Goal: Task Accomplishment & Management: Use online tool/utility

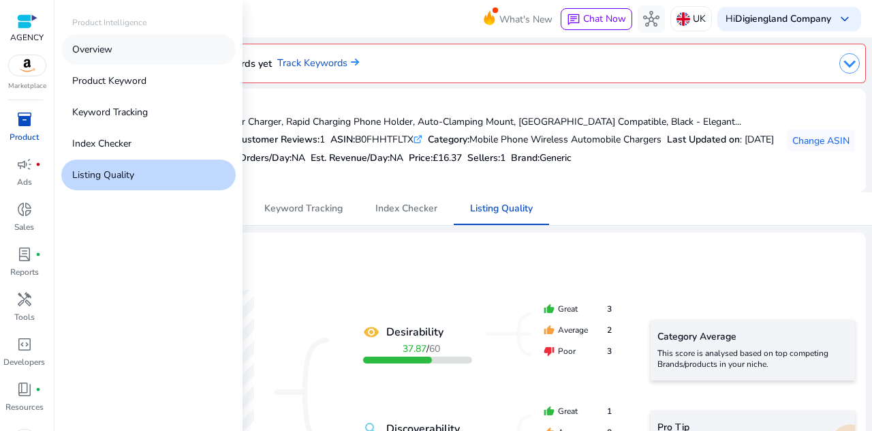
click at [107, 52] on p "Overview" at bounding box center [92, 49] width 40 height 14
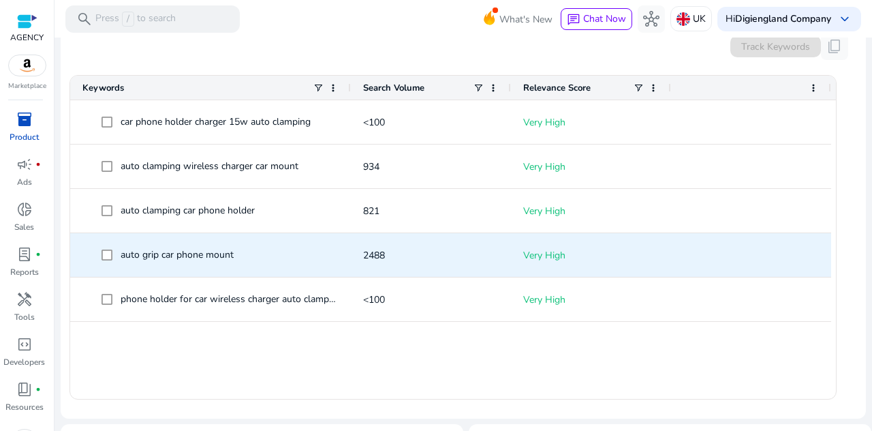
scroll to position [136, 0]
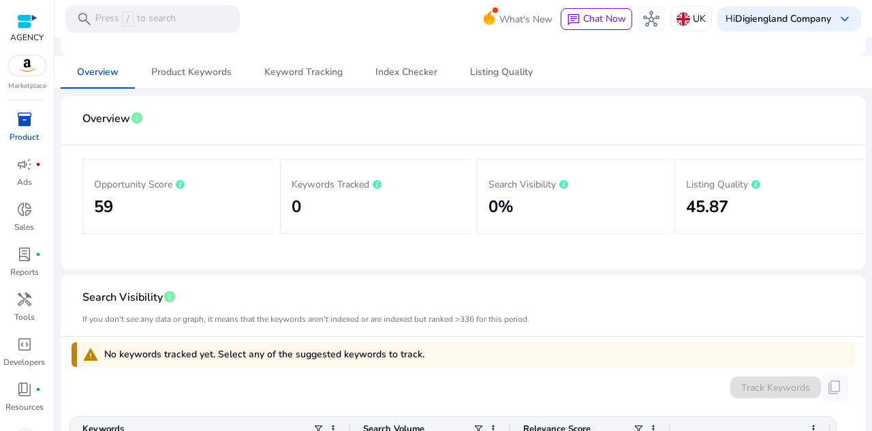
click at [502, 76] on span "Listing Quality" at bounding box center [501, 72] width 63 height 10
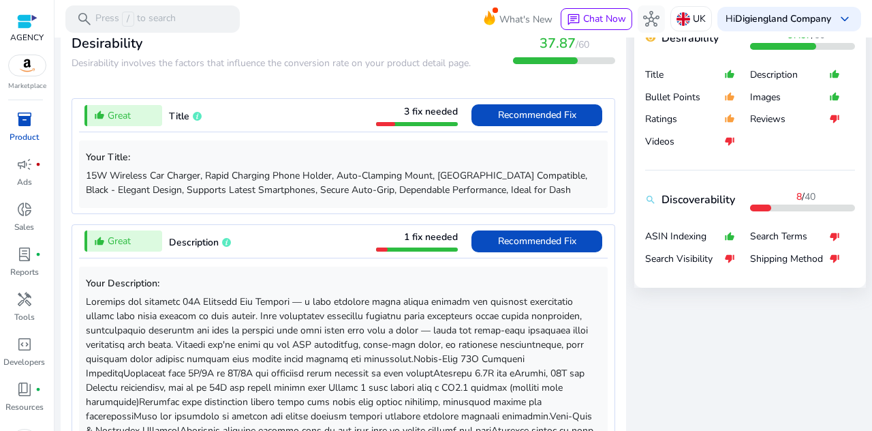
scroll to position [545, 0]
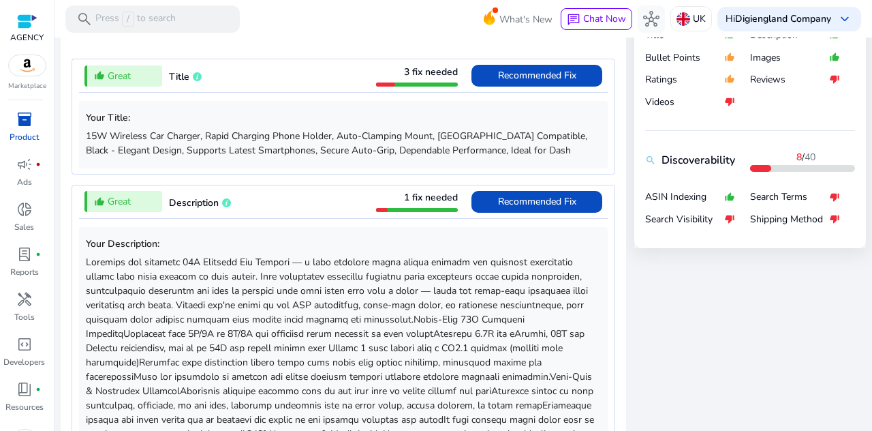
click at [319, 207] on div "thumb_up_alt Great Description 1 fix needed Recommended Fix" at bounding box center [343, 201] width 529 height 33
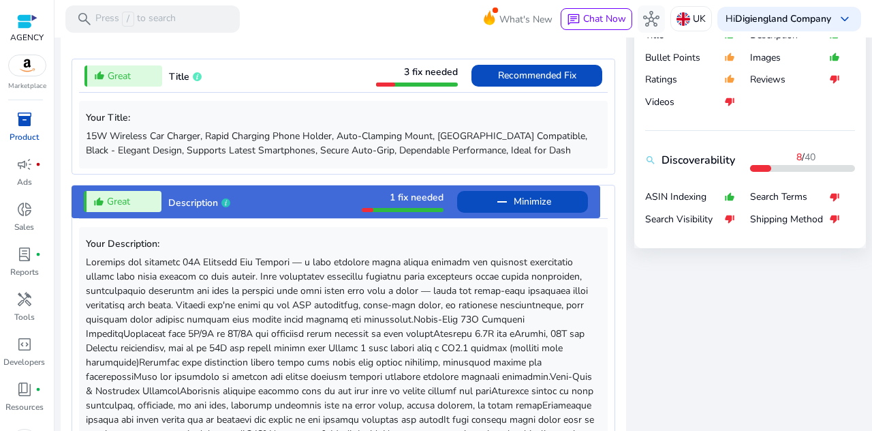
click at [319, 208] on div "thumb_up_alt Great Description 1 fix needed remove Minimize" at bounding box center [336, 201] width 529 height 33
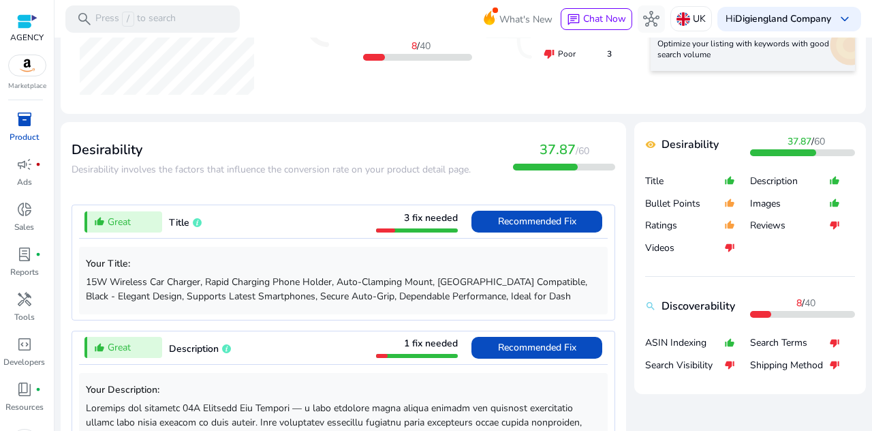
scroll to position [455, 0]
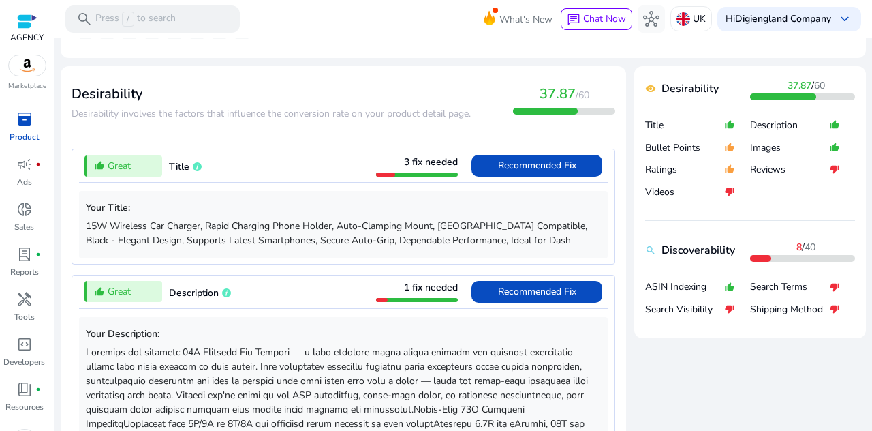
click at [281, 159] on div "thumb_up_alt Great Title 3 fix needed Recommended Fix" at bounding box center [343, 165] width 529 height 33
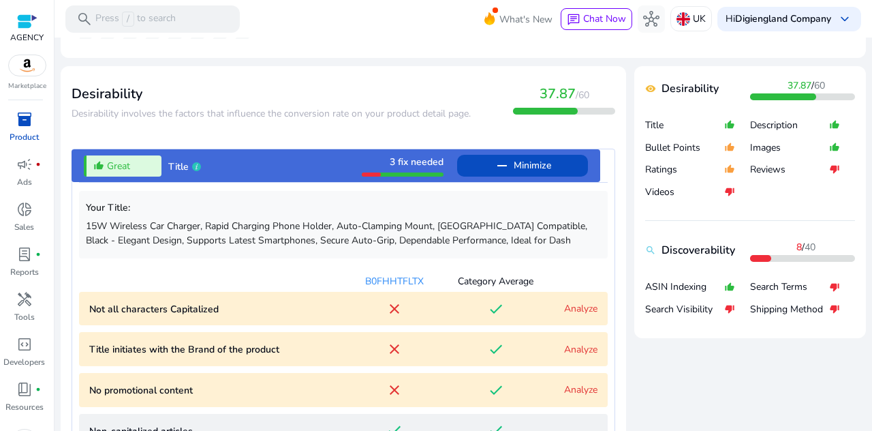
click at [281, 159] on div "thumb_up_alt Great Title 3 fix needed remove Minimize" at bounding box center [336, 165] width 529 height 33
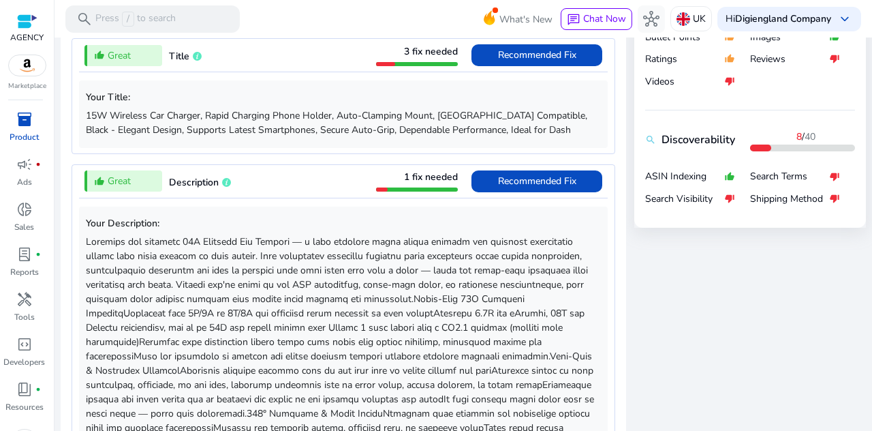
click at [345, 198] on div "Your Description:" at bounding box center [343, 360] width 529 height 324
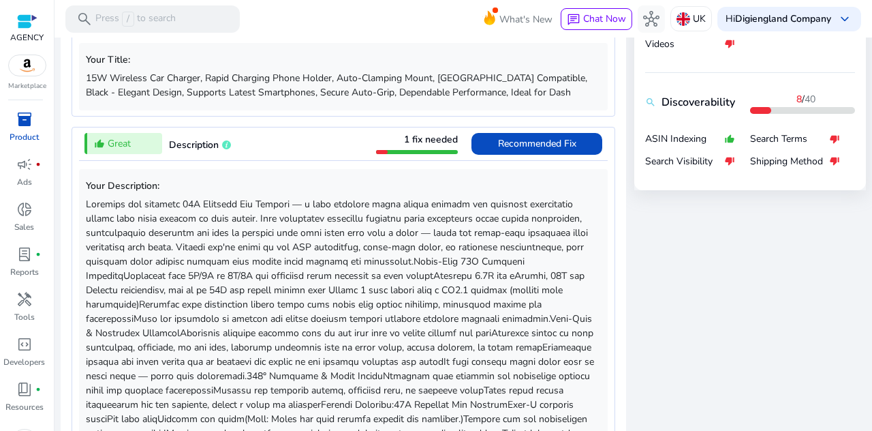
click at [313, 137] on div "thumb_up_alt Great Description 1 fix needed Recommended Fix" at bounding box center [343, 143] width 529 height 33
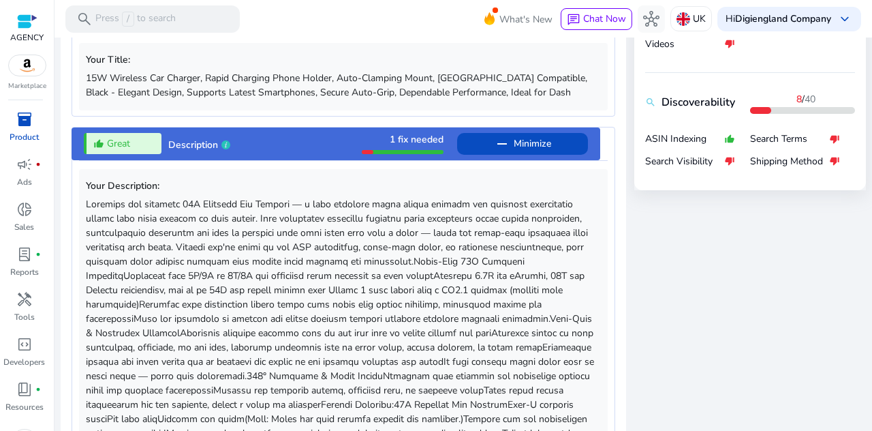
click at [313, 137] on div "thumb_up_alt Great Description 1 fix needed remove Minimize" at bounding box center [336, 143] width 529 height 33
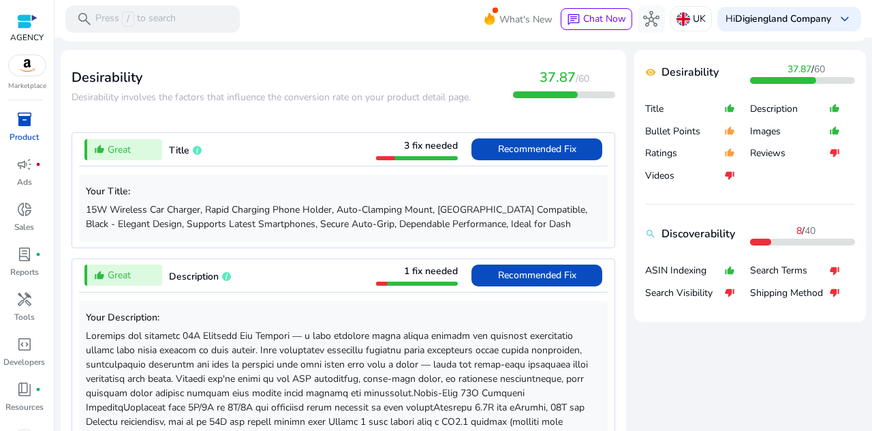
scroll to position [455, 0]
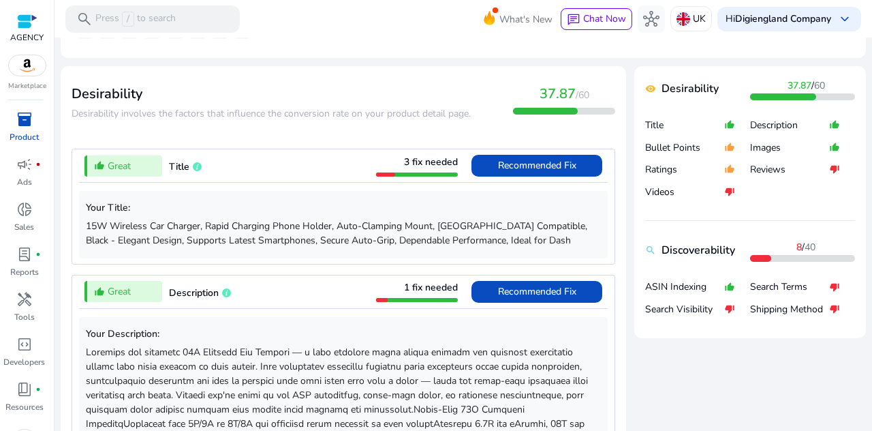
click at [297, 160] on div "thumb_up_alt Great Title 3 fix needed Recommended Fix" at bounding box center [343, 165] width 529 height 33
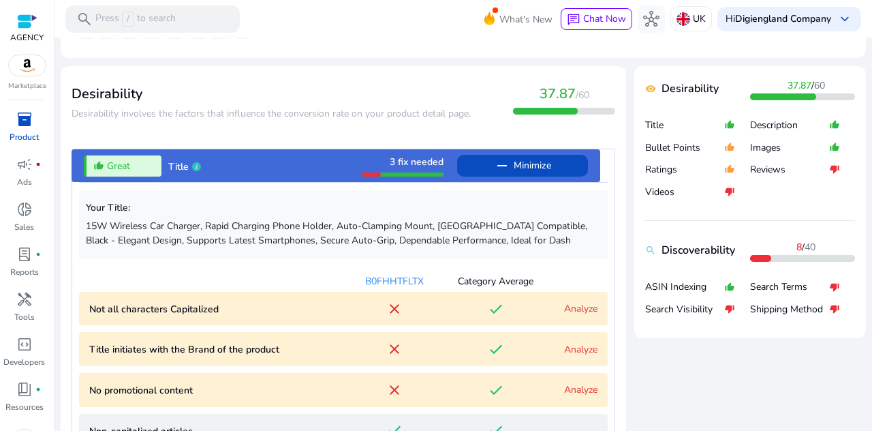
click at [297, 160] on div "thumb_up_alt Great Title 3 fix needed remove Minimize" at bounding box center [336, 165] width 529 height 33
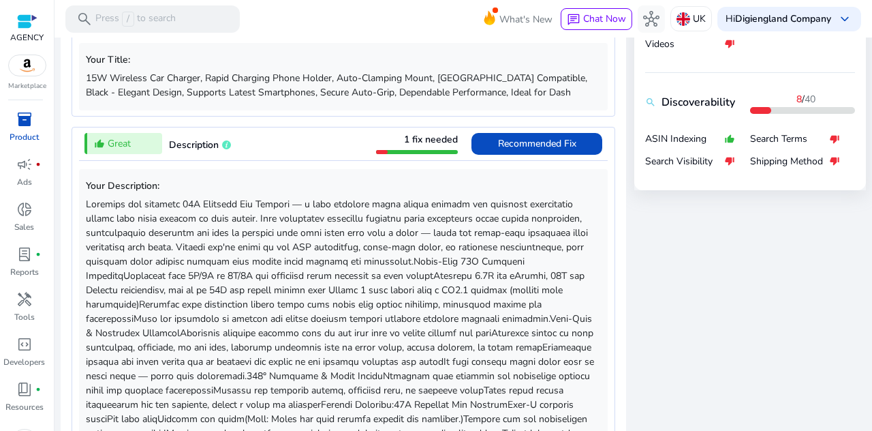
scroll to position [535, 0]
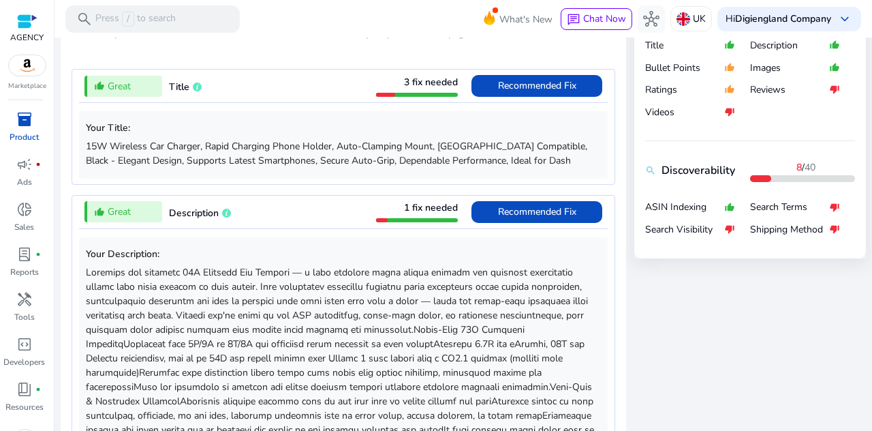
click at [265, 84] on div "thumb_up_alt Great Title 3 fix needed Recommended Fix" at bounding box center [343, 85] width 529 height 33
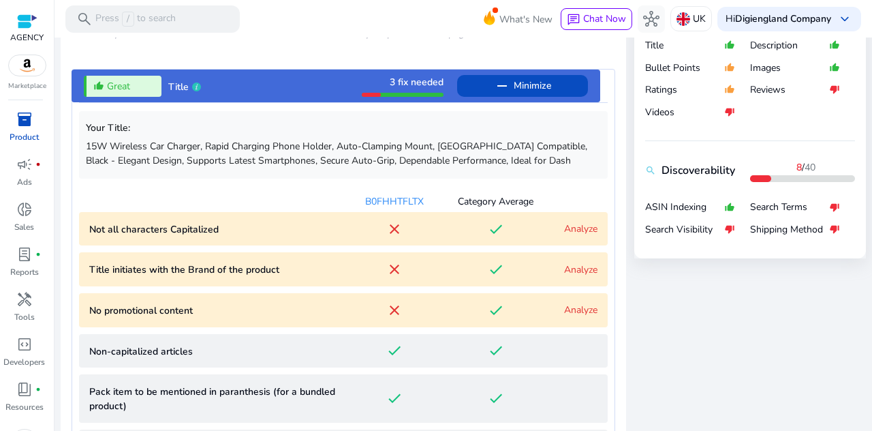
click at [265, 84] on div "thumb_up_alt Great Title 3 fix needed remove Minimize Your Title: 15W Wireless …" at bounding box center [344, 411] width 544 height 685
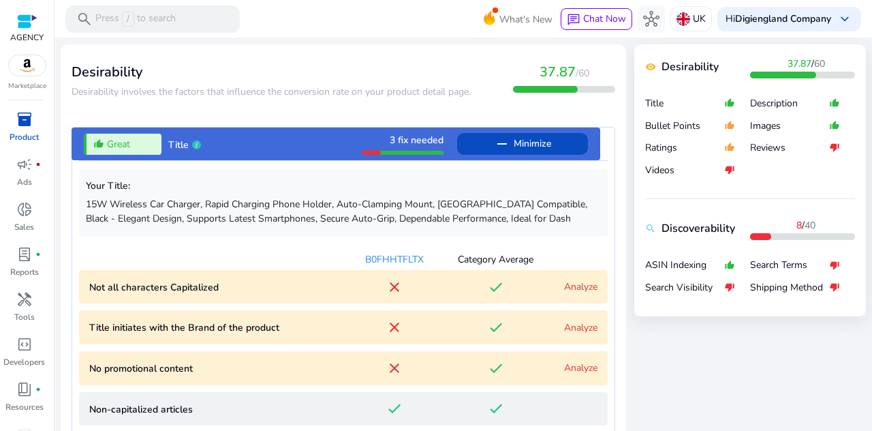
scroll to position [467, 0]
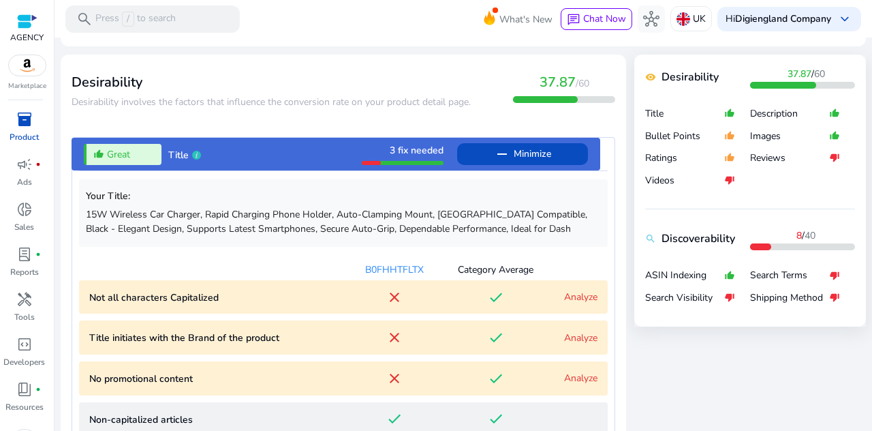
click at [306, 208] on p "15W Wireless Car Charger, Rapid Charging Phone Holder, Auto-Clamping Mount, [GE…" at bounding box center [343, 221] width 515 height 29
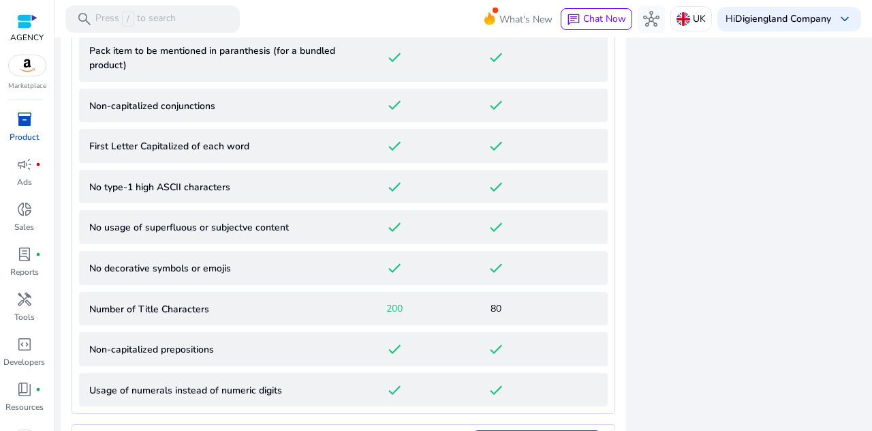
scroll to position [535, 0]
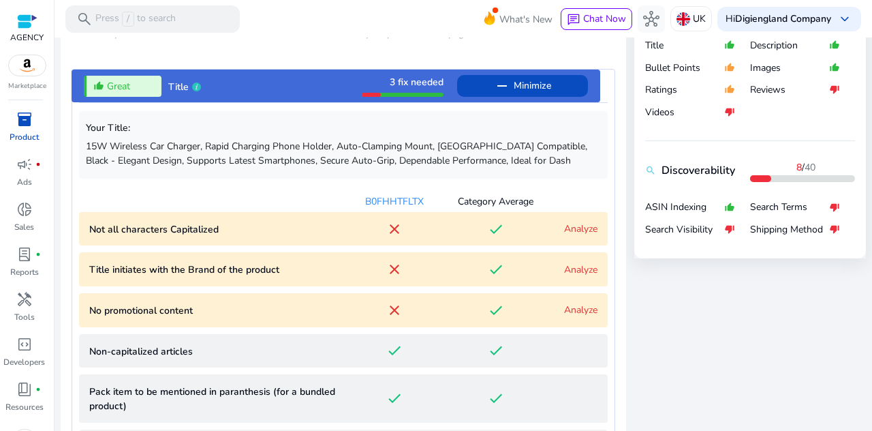
click at [305, 93] on div "thumb_up_alt Great Title 3 fix needed remove Minimize" at bounding box center [336, 85] width 529 height 33
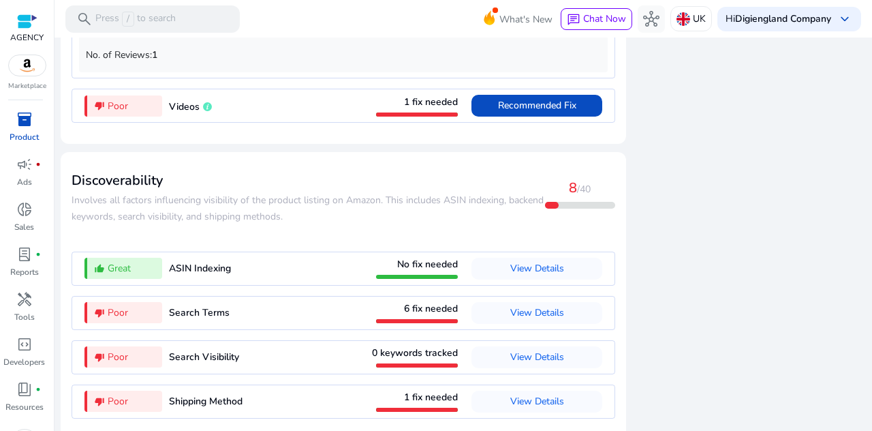
scroll to position [1679, 0]
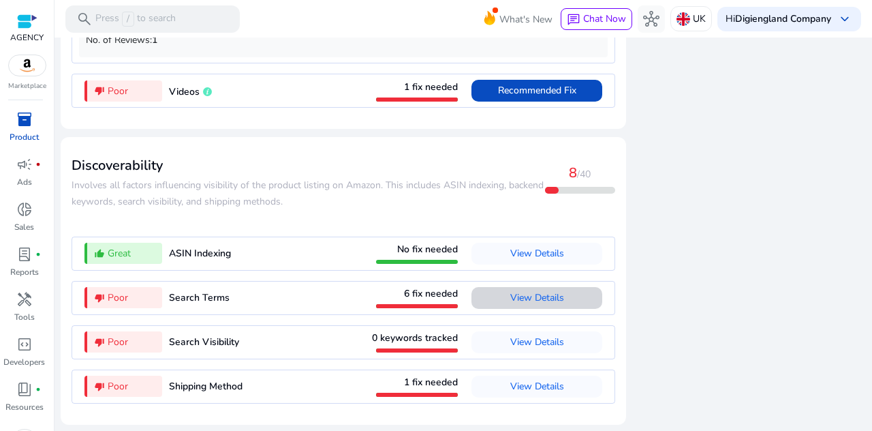
click at [529, 295] on span "View Details" at bounding box center [537, 297] width 54 height 13
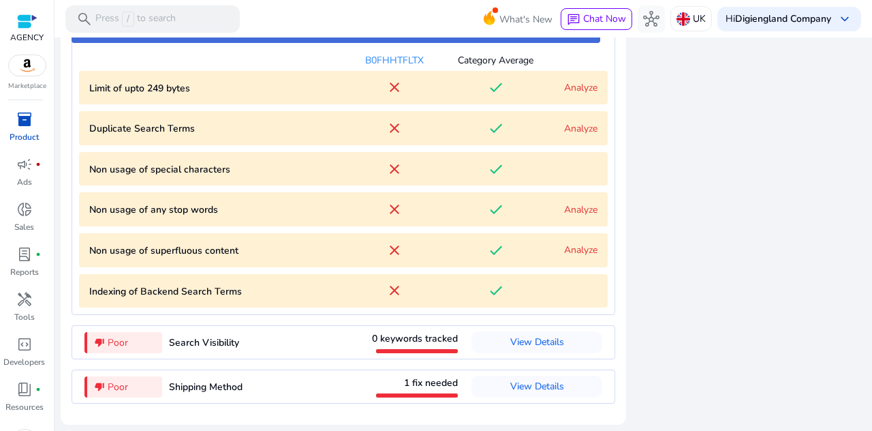
scroll to position [1813, 0]
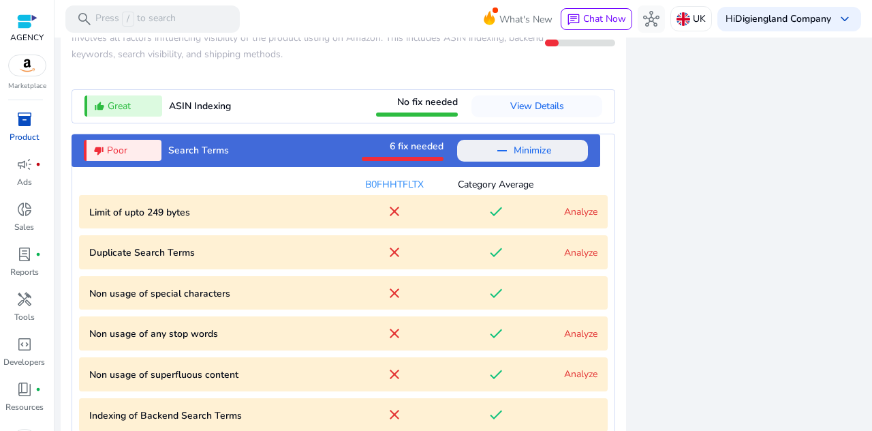
click at [516, 161] on span "Minimize" at bounding box center [532, 151] width 37 height 22
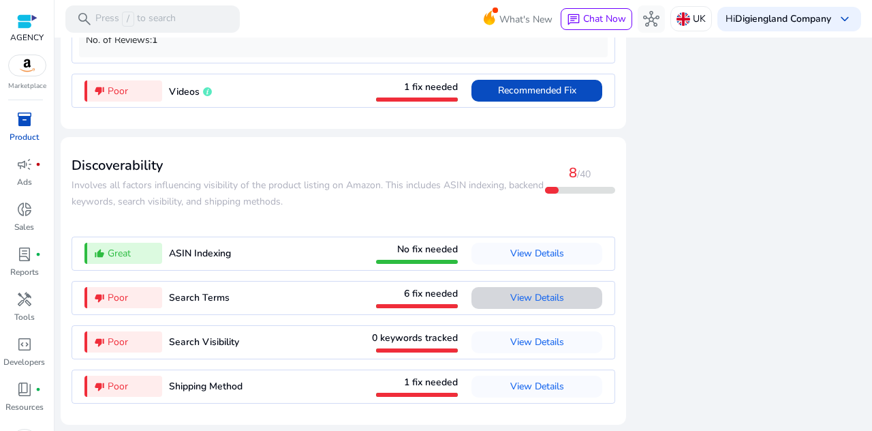
scroll to position [1679, 0]
click at [264, 337] on div "thumb_down_alt Poor Search Visibility 0 keywords tracked View Details" at bounding box center [343, 342] width 529 height 33
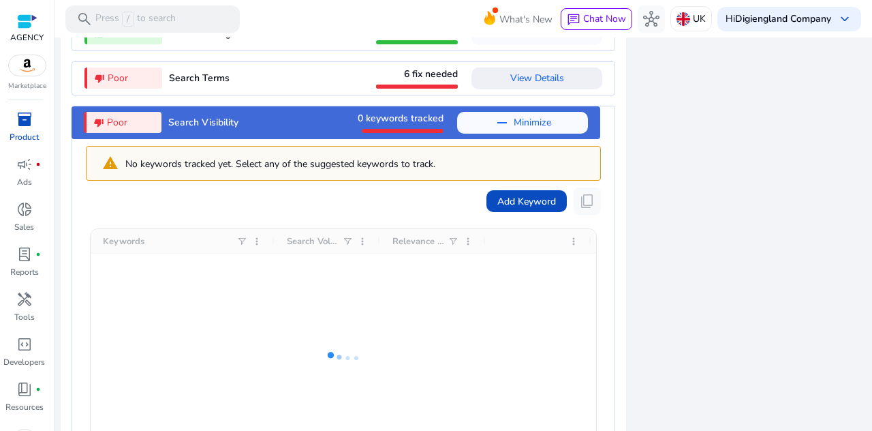
scroll to position [1868, 0]
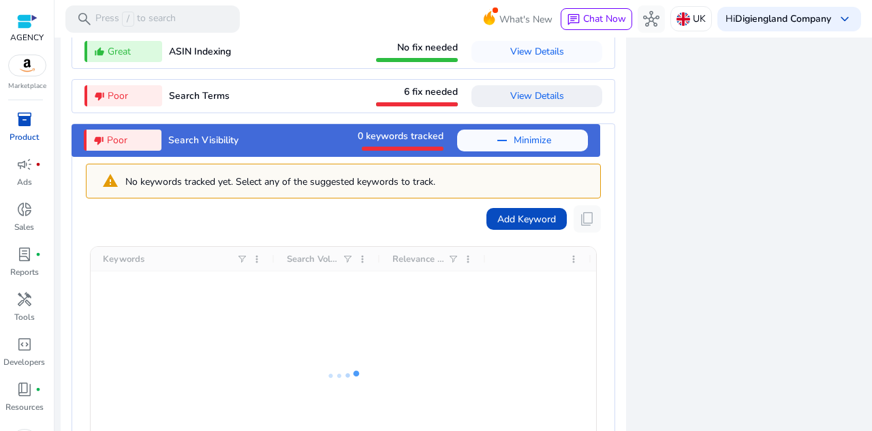
click at [283, 157] on div "thumb_down_alt Poor Search Visibility 0 keywords tracked remove Minimize" at bounding box center [336, 140] width 529 height 33
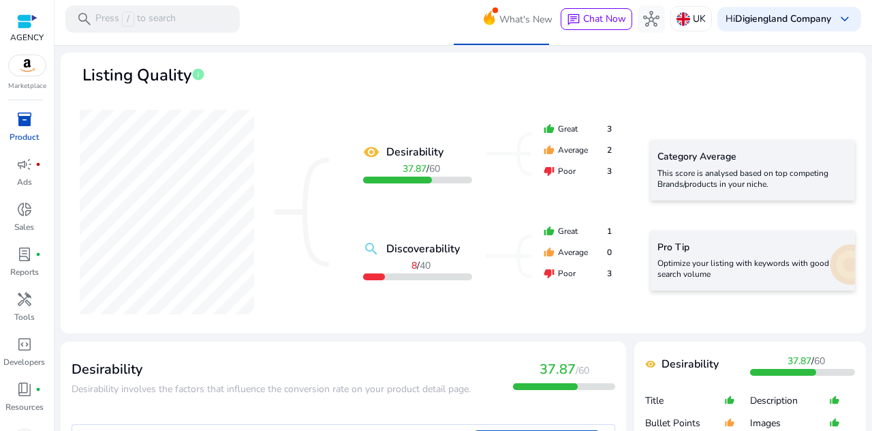
scroll to position [0, 0]
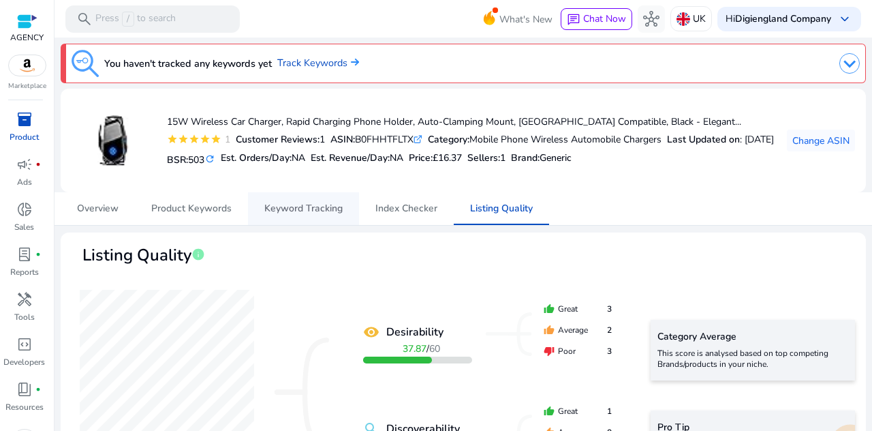
click at [318, 209] on span "Keyword Tracking" at bounding box center [303, 209] width 78 height 10
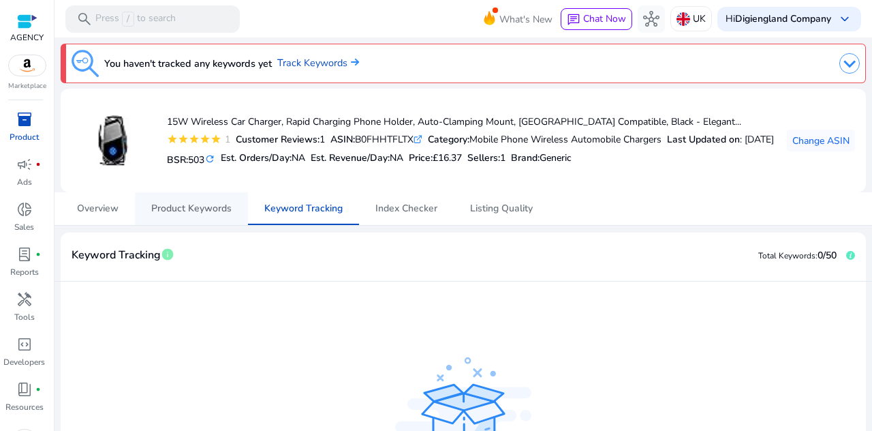
click at [161, 206] on span "Product Keywords" at bounding box center [191, 209] width 80 height 10
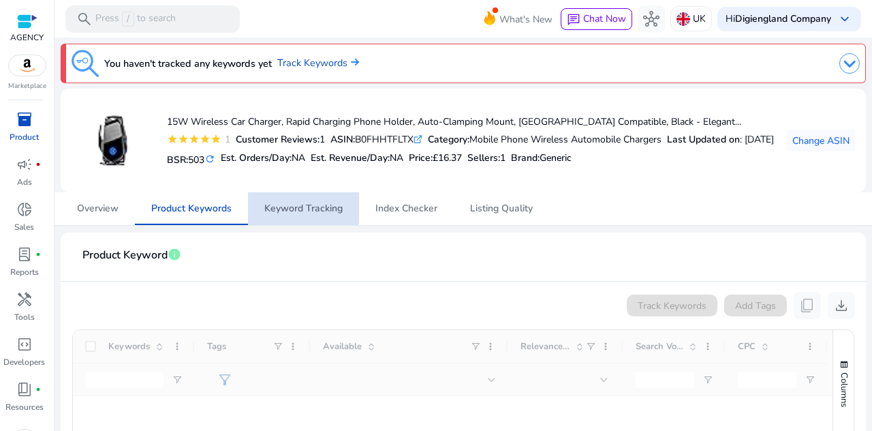
click at [302, 206] on span "Keyword Tracking" at bounding box center [303, 209] width 78 height 10
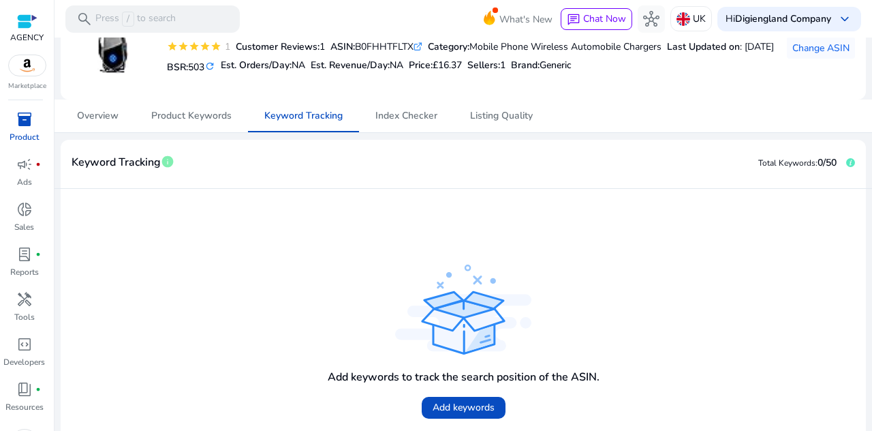
scroll to position [165, 0]
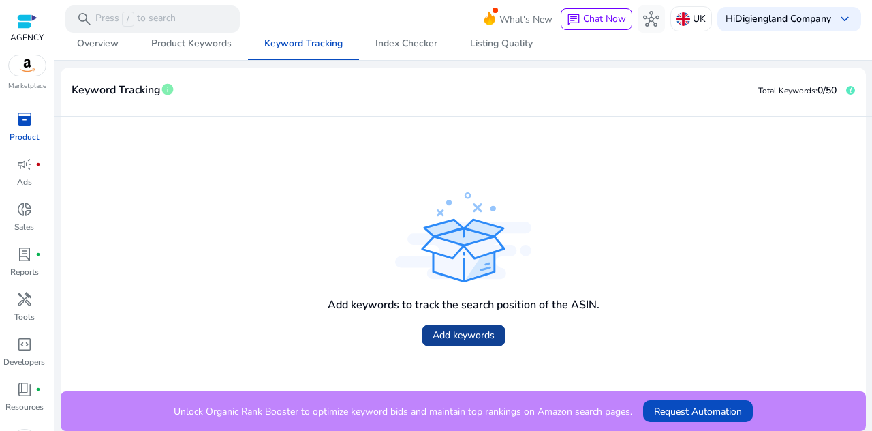
click at [446, 333] on span "Add keywords" at bounding box center [464, 335] width 62 height 14
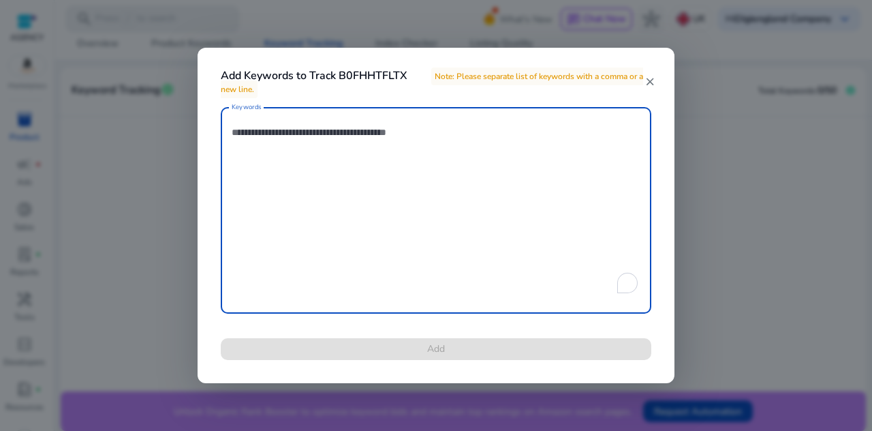
click at [292, 183] on textarea "Keywords" at bounding box center [436, 210] width 409 height 193
paste textarea "**********"
type textarea "**********"
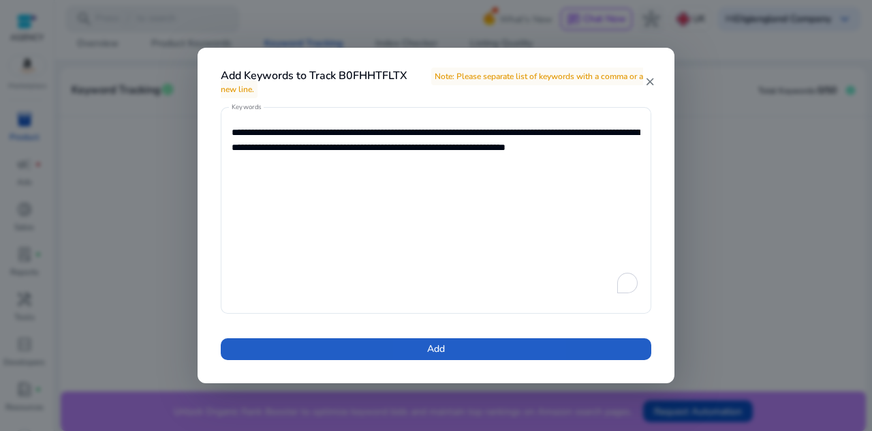
click at [451, 337] on span at bounding box center [436, 348] width 431 height 33
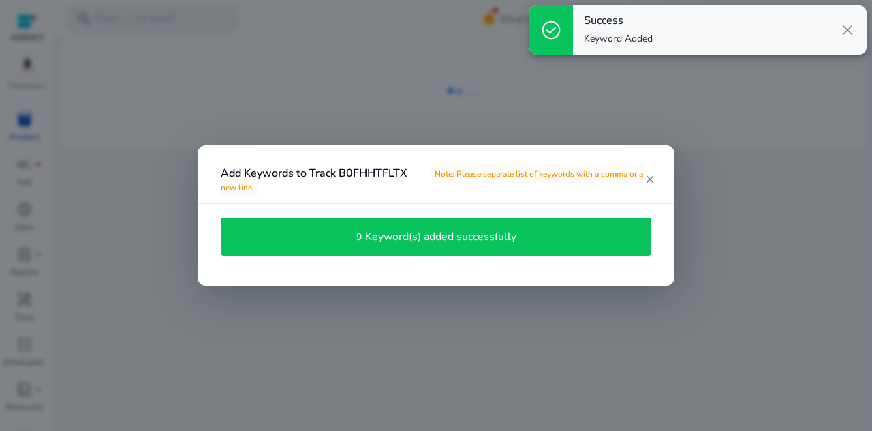
click at [469, 247] on div "9 Keyword(s) added successfully" at bounding box center [436, 236] width 431 height 38
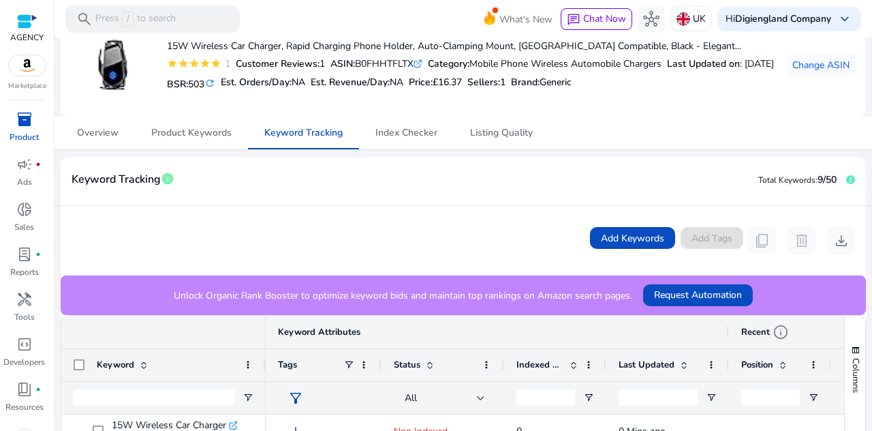
scroll to position [0, 0]
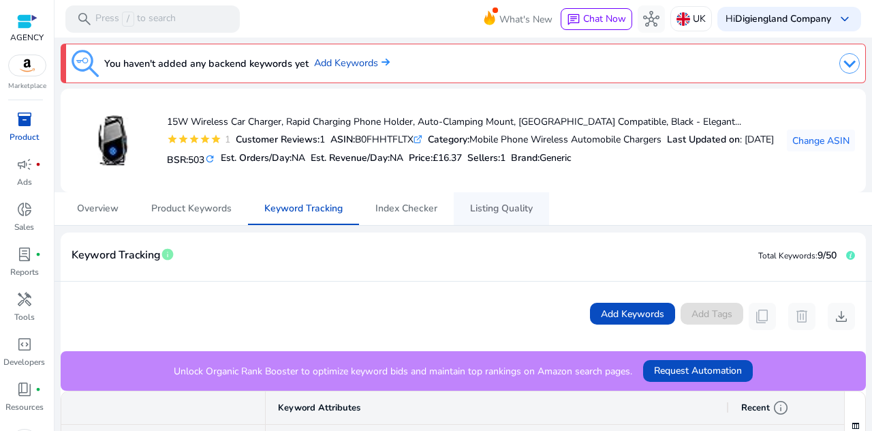
click at [505, 215] on span "Listing Quality" at bounding box center [501, 208] width 63 height 33
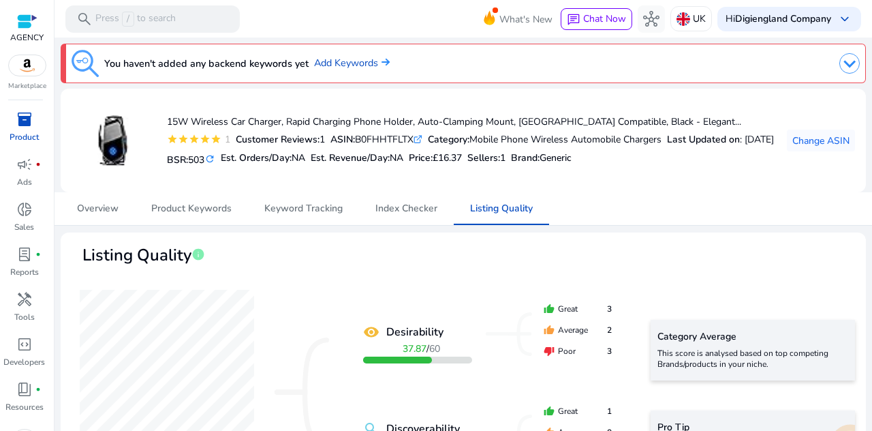
click at [860, 65] on div "You haven't added any backend keywords yet Add Keywords" at bounding box center [463, 64] width 805 height 40
click at [844, 68] on img at bounding box center [849, 63] width 20 height 20
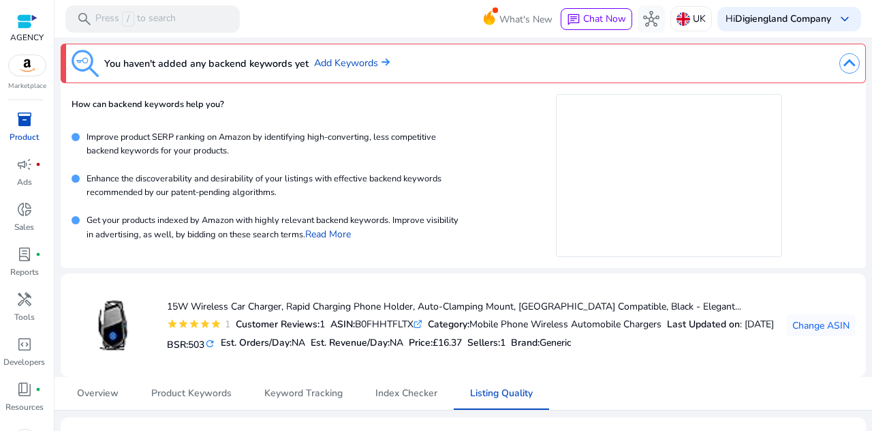
click at [845, 67] on img at bounding box center [849, 63] width 20 height 20
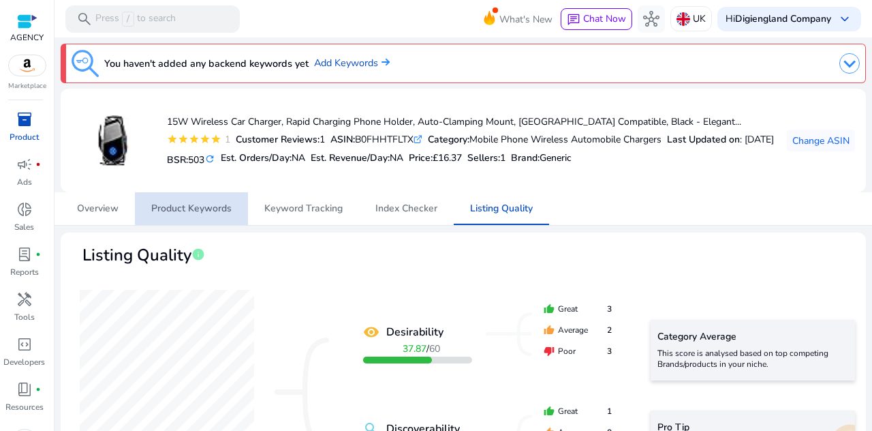
click at [199, 215] on span "Product Keywords" at bounding box center [191, 208] width 80 height 33
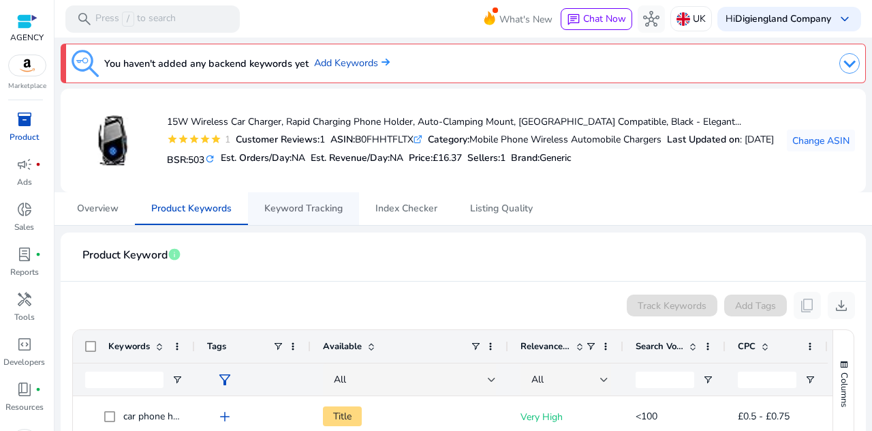
click at [324, 211] on span "Keyword Tracking" at bounding box center [303, 209] width 78 height 10
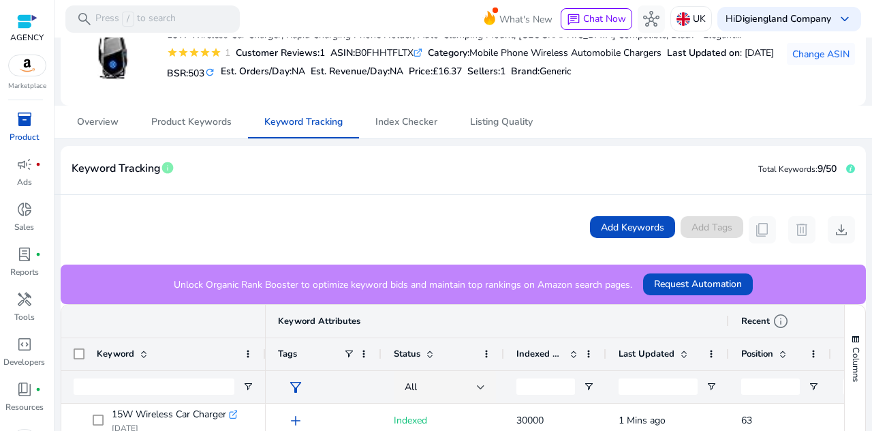
scroll to position [15, 0]
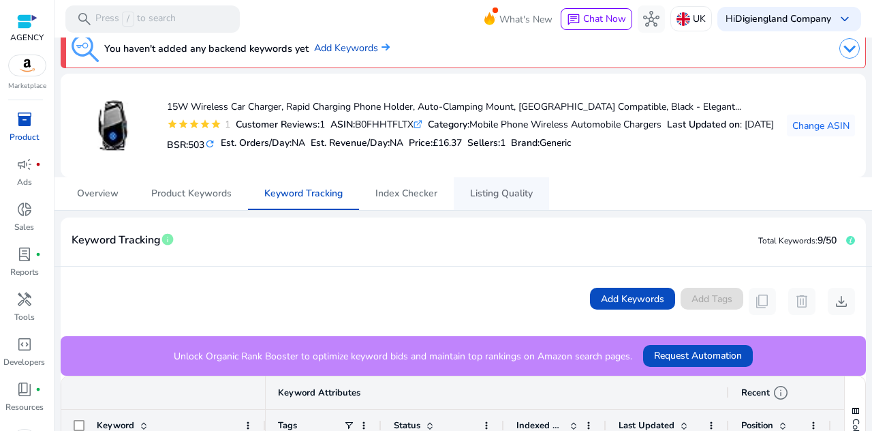
click at [490, 195] on span "Listing Quality" at bounding box center [501, 194] width 63 height 10
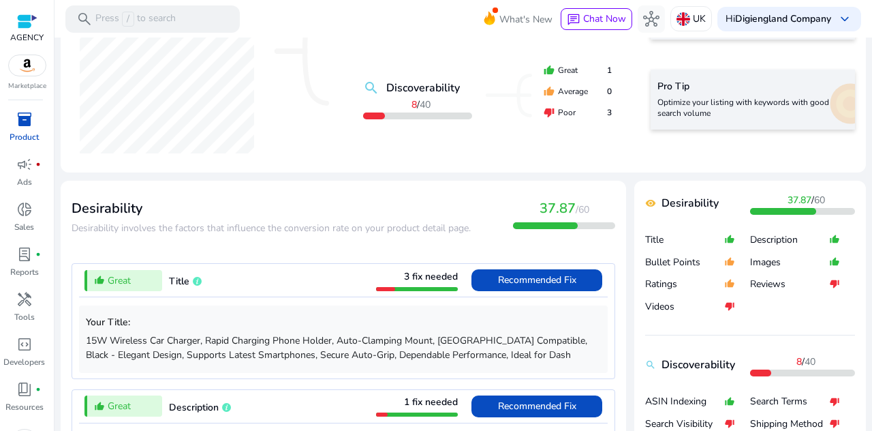
scroll to position [409, 0]
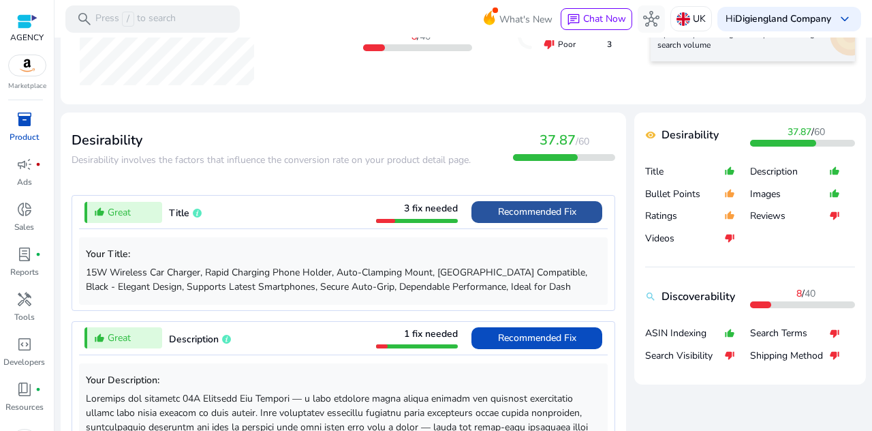
click at [520, 213] on span "Recommended Fix" at bounding box center [537, 211] width 78 height 13
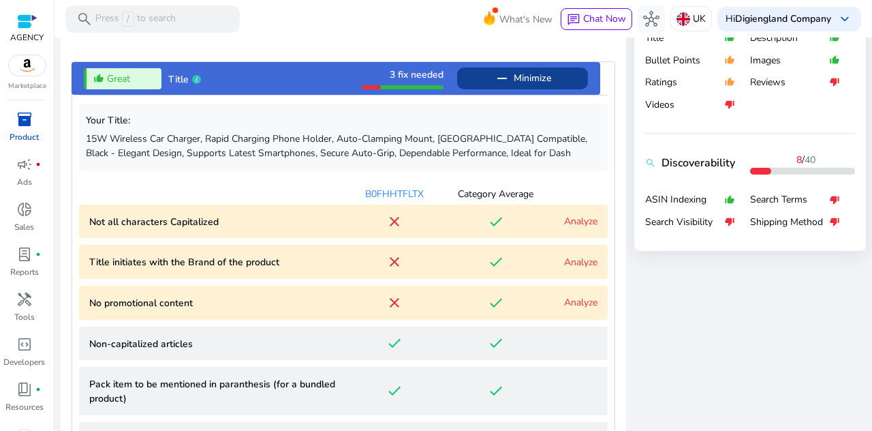
scroll to position [467, 0]
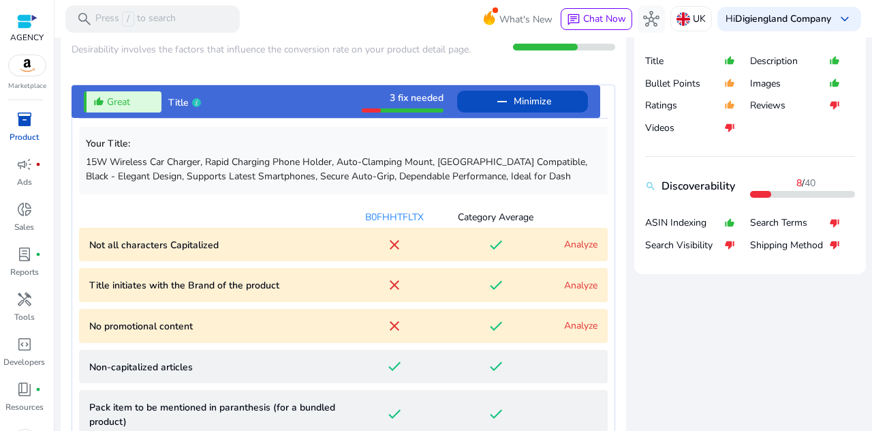
scroll to position [545, 0]
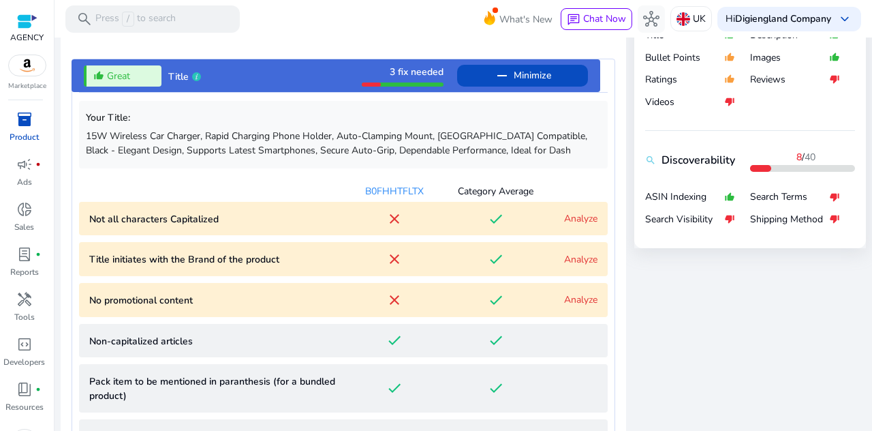
click at [309, 73] on div "thumb_up_alt Great Title 3 fix needed remove Minimize" at bounding box center [336, 75] width 529 height 33
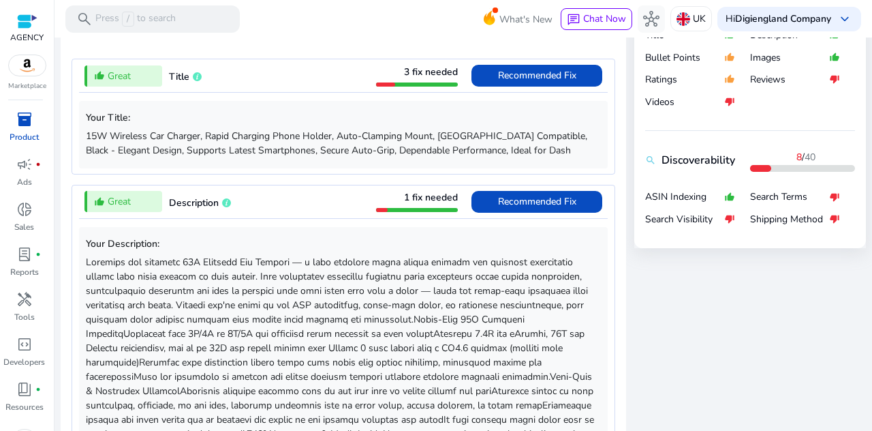
click at [309, 74] on div "thumb_up_alt Great Title 3 fix needed Recommended Fix" at bounding box center [343, 75] width 529 height 33
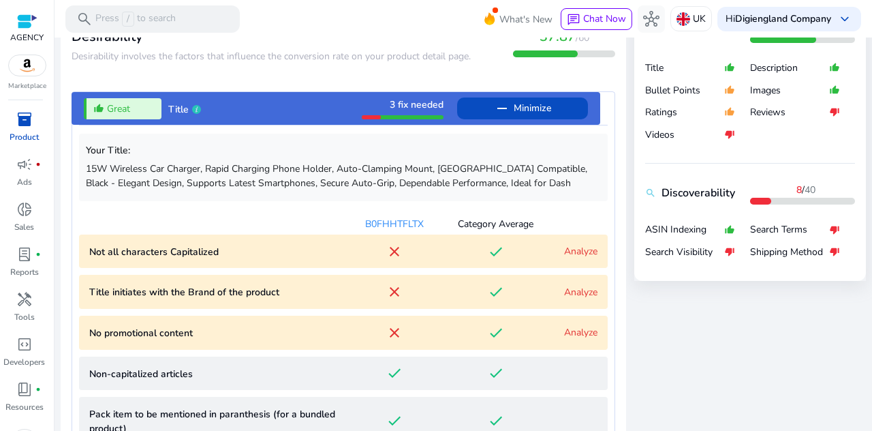
scroll to position [467, 0]
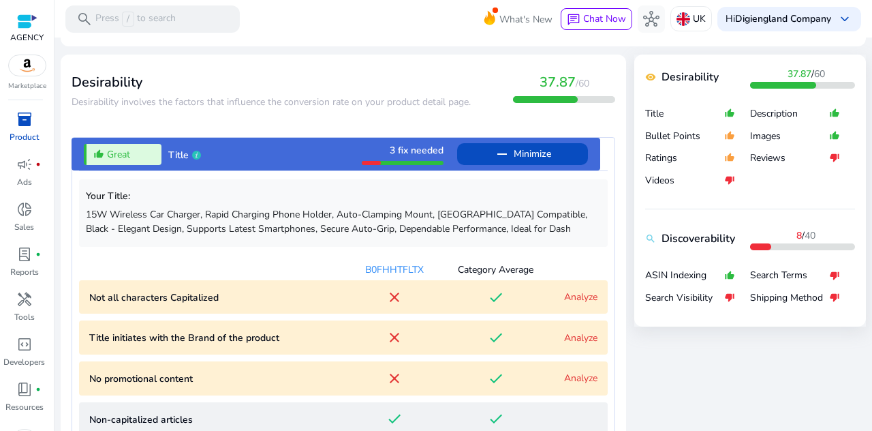
click at [290, 138] on div "thumb_up_alt Great Title 3 fix needed remove Minimize" at bounding box center [336, 154] width 529 height 33
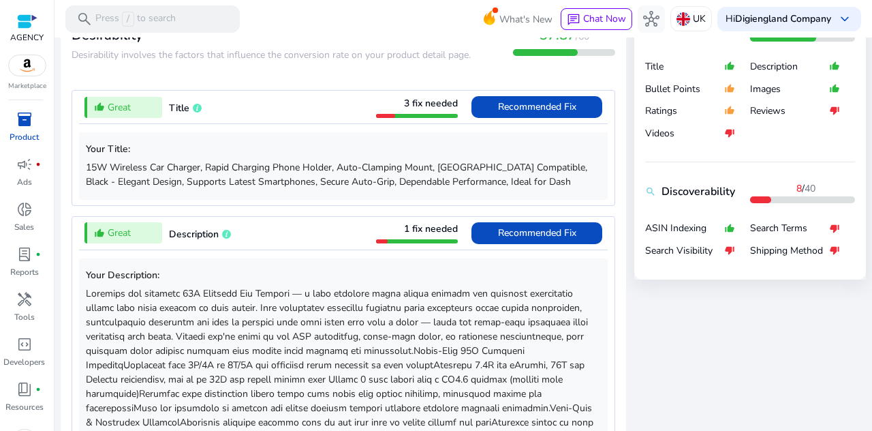
scroll to position [535, 0]
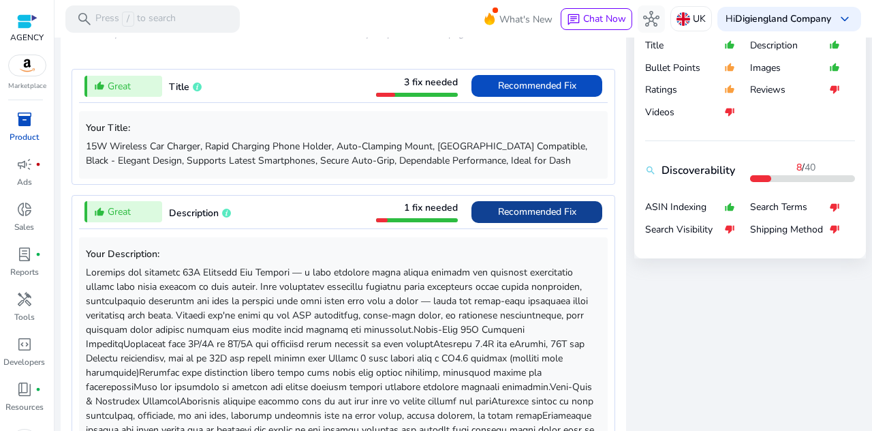
click at [531, 205] on span "Recommended Fix" at bounding box center [537, 211] width 78 height 13
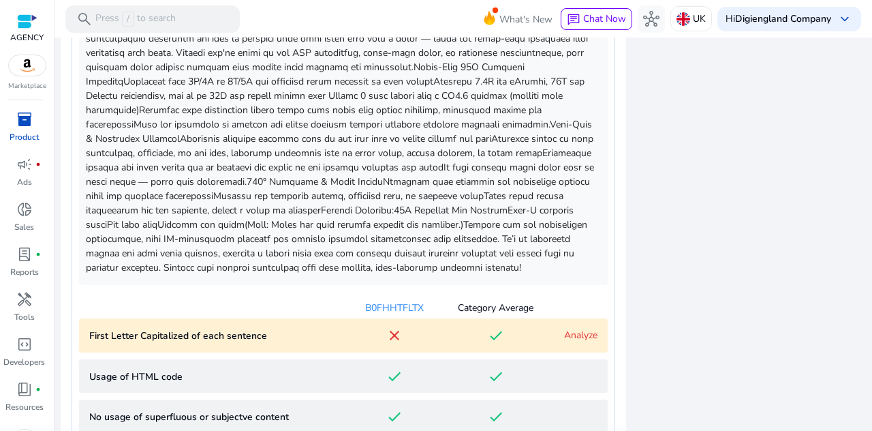
scroll to position [729, 0]
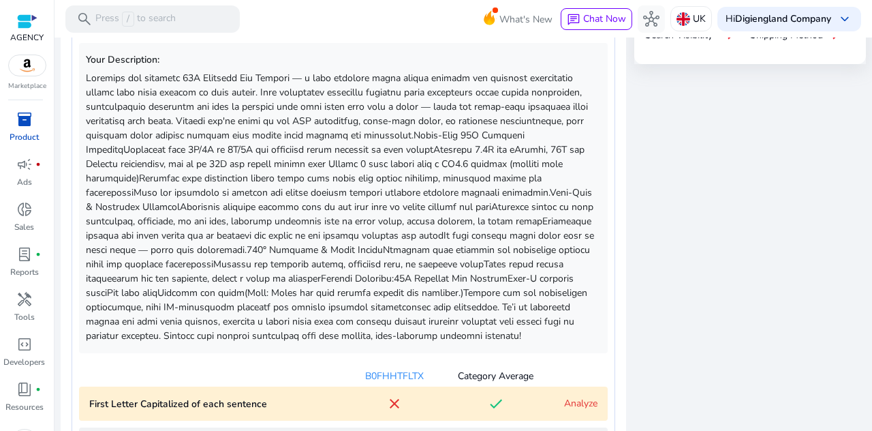
click at [324, 291] on p at bounding box center [343, 207] width 515 height 272
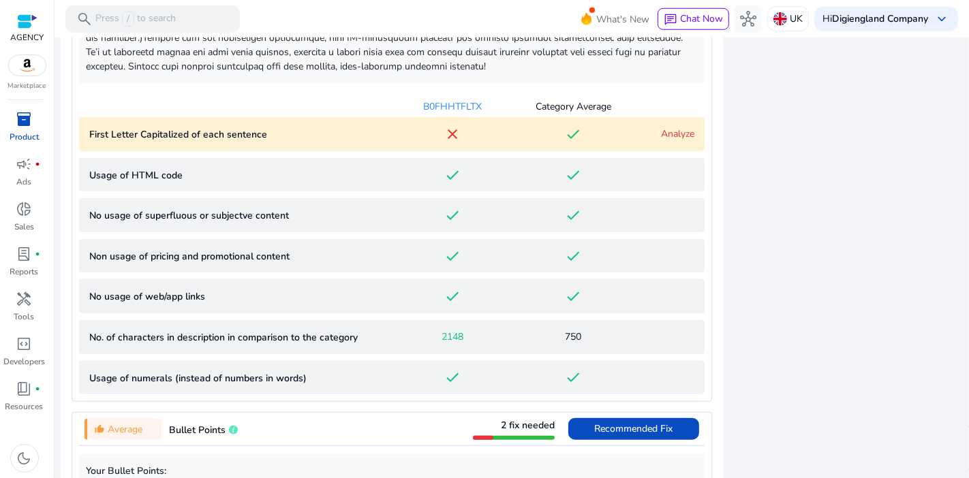
scroll to position [577, 0]
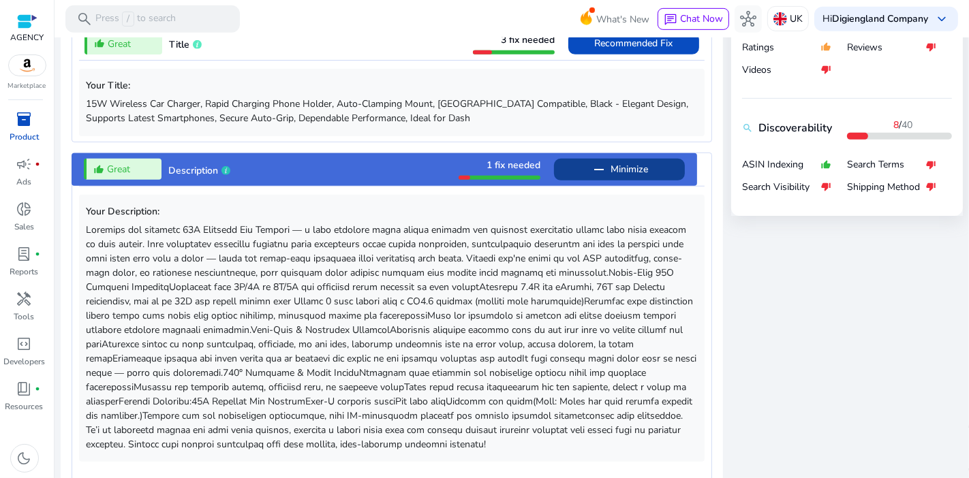
click at [324, 158] on div "thumb_up_alt Great Description 1 fix needed remove Minimize" at bounding box center [384, 169] width 625 height 33
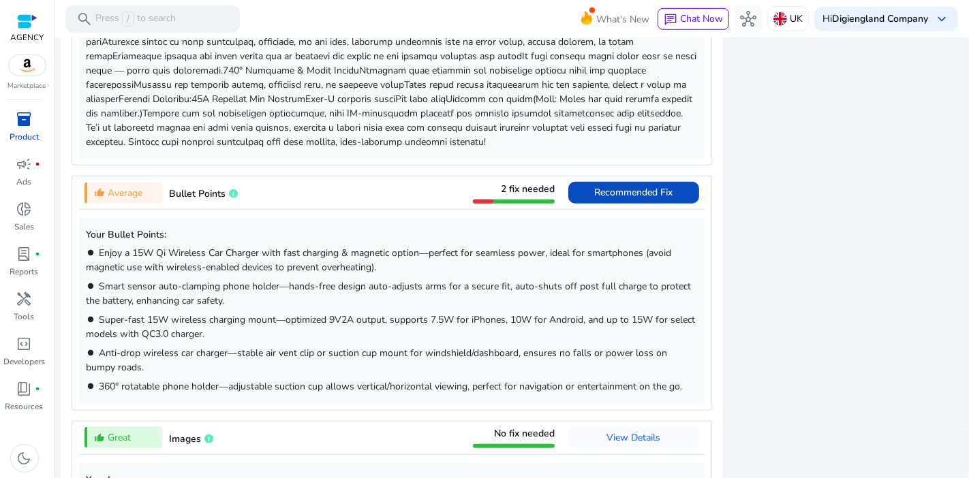
scroll to position [955, 0]
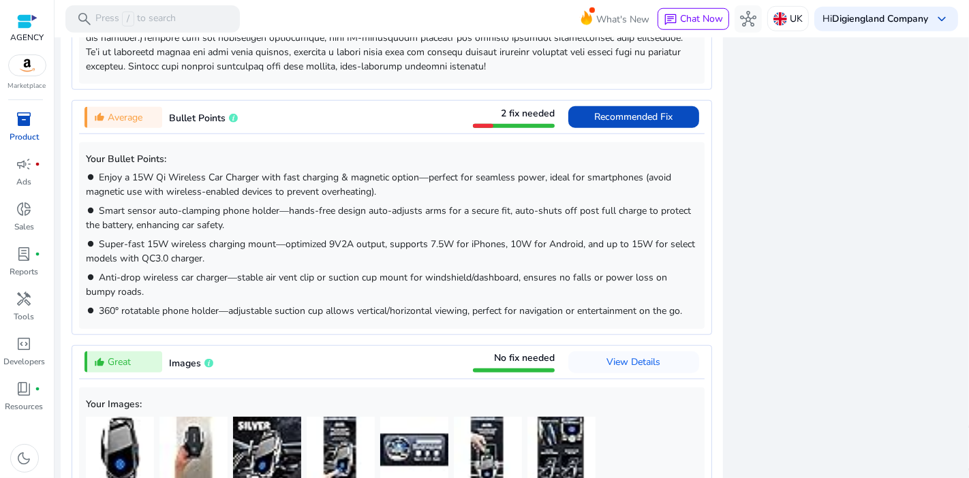
click at [350, 112] on div "thumb_up_alt Average Bullet Points 2 fix needed Recommended Fix" at bounding box center [391, 117] width 625 height 33
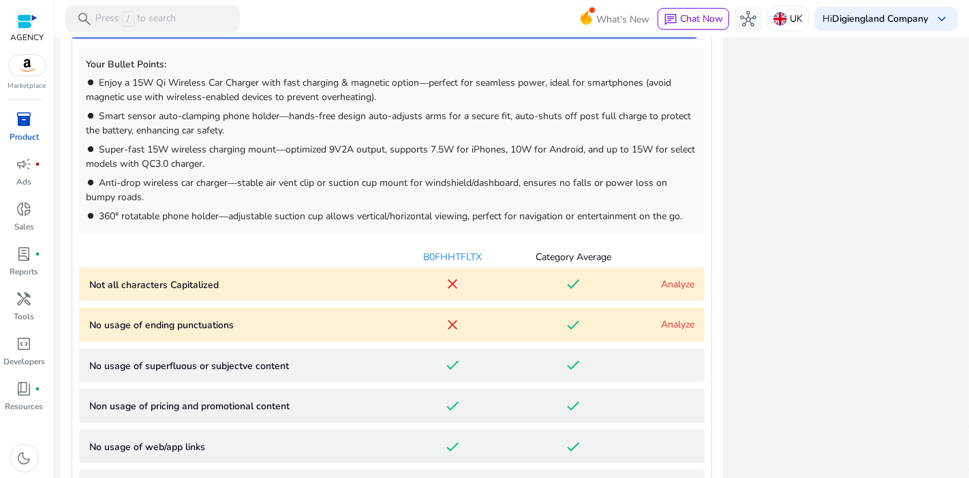
scroll to position [974, 0]
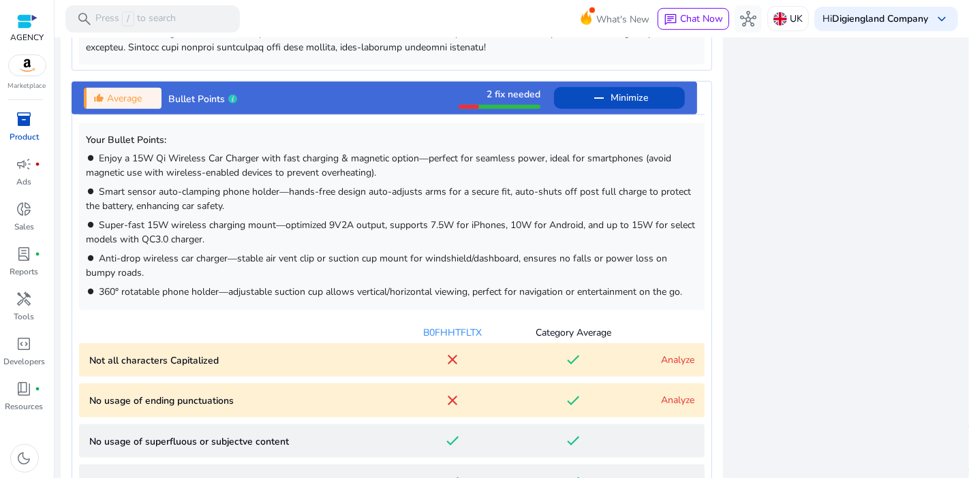
click at [677, 358] on link "Analyze" at bounding box center [677, 360] width 33 height 13
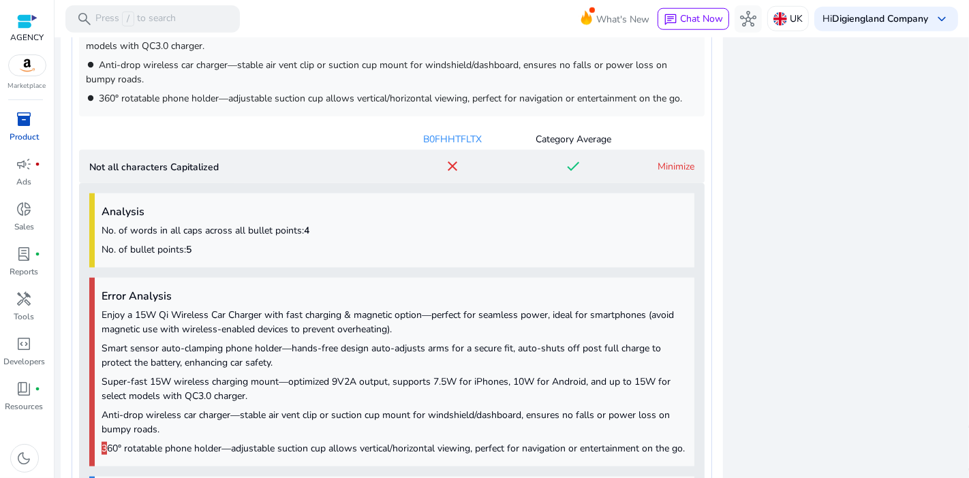
scroll to position [1164, 0]
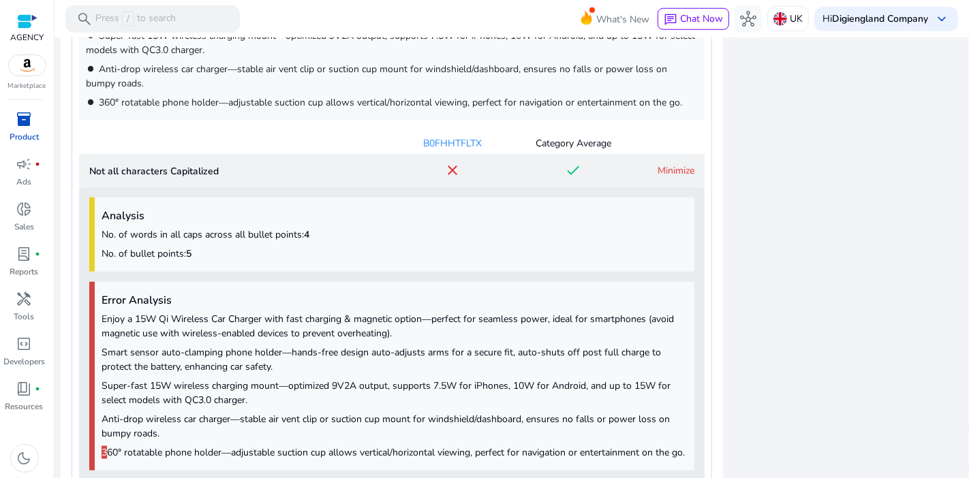
click at [662, 166] on link "Minimize" at bounding box center [675, 170] width 37 height 13
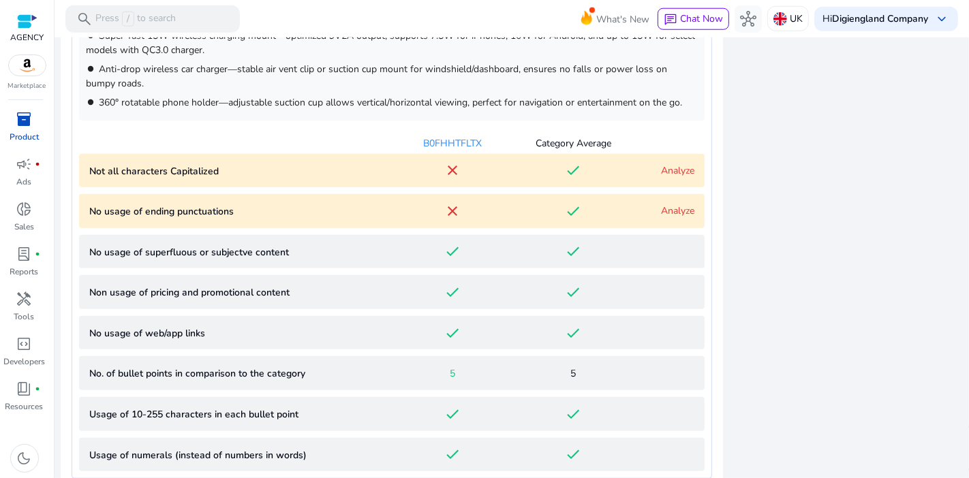
click at [666, 214] on link "Analyze" at bounding box center [677, 210] width 33 height 13
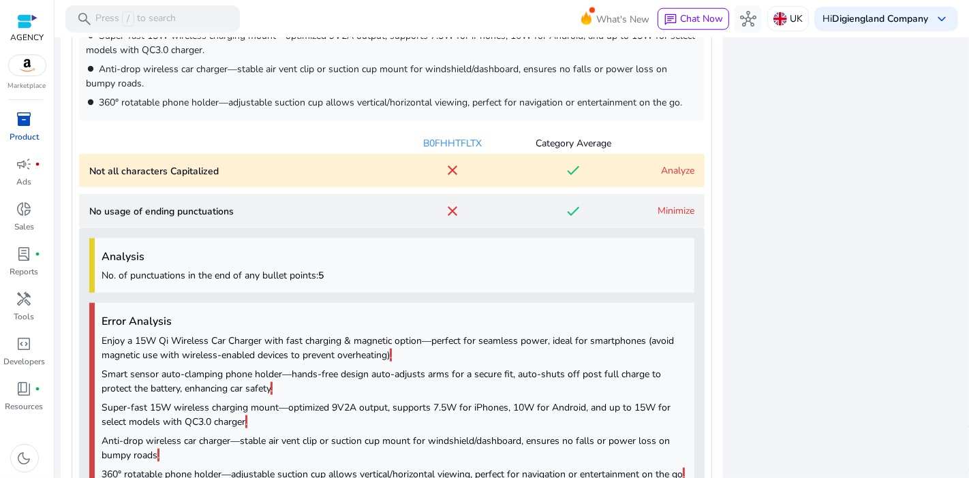
click at [668, 209] on link "Minimize" at bounding box center [675, 210] width 37 height 13
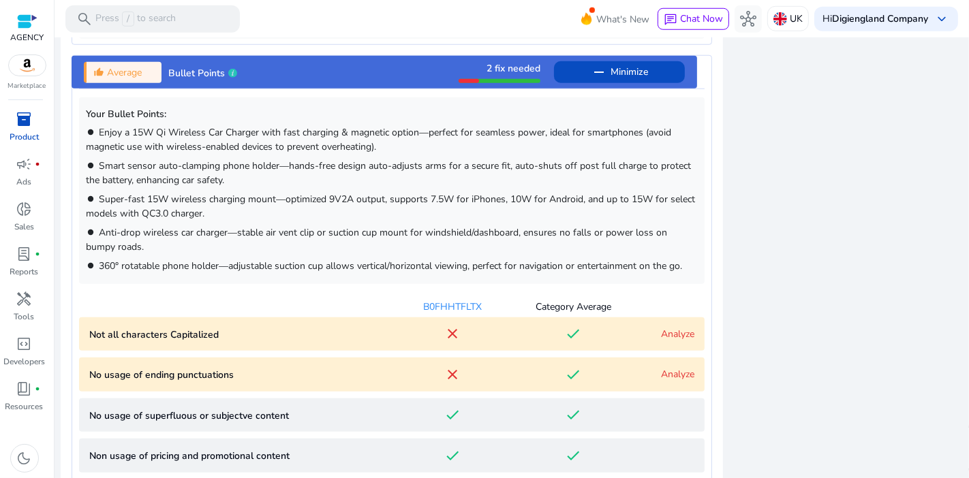
scroll to position [977, 0]
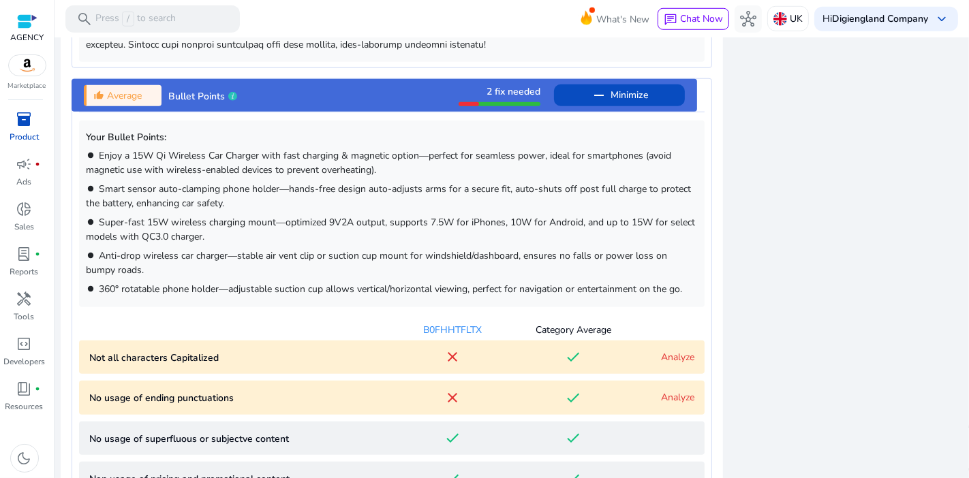
drag, startPoint x: 336, startPoint y: 92, endPoint x: 336, endPoint y: 146, distance: 54.5
click at [336, 92] on div "thumb_up_alt Average Bullet Points 2 fix needed remove Minimize" at bounding box center [384, 95] width 625 height 33
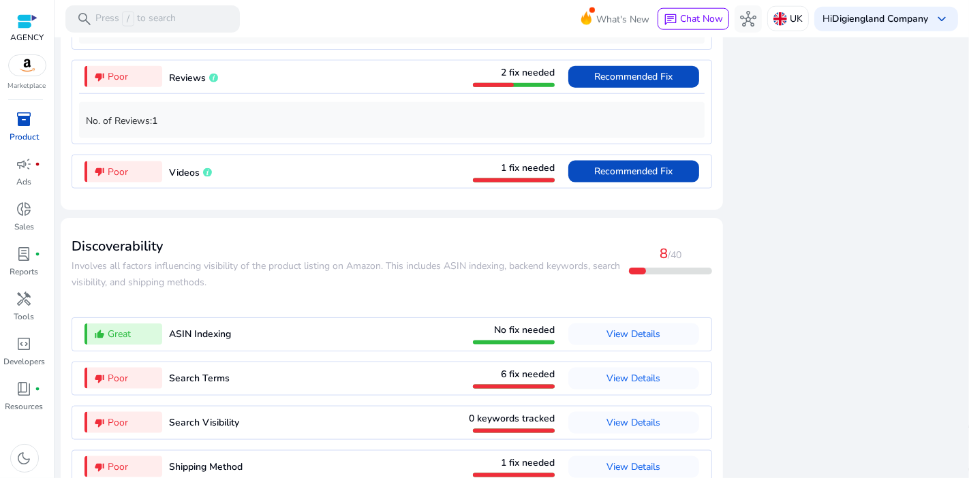
scroll to position [1560, 0]
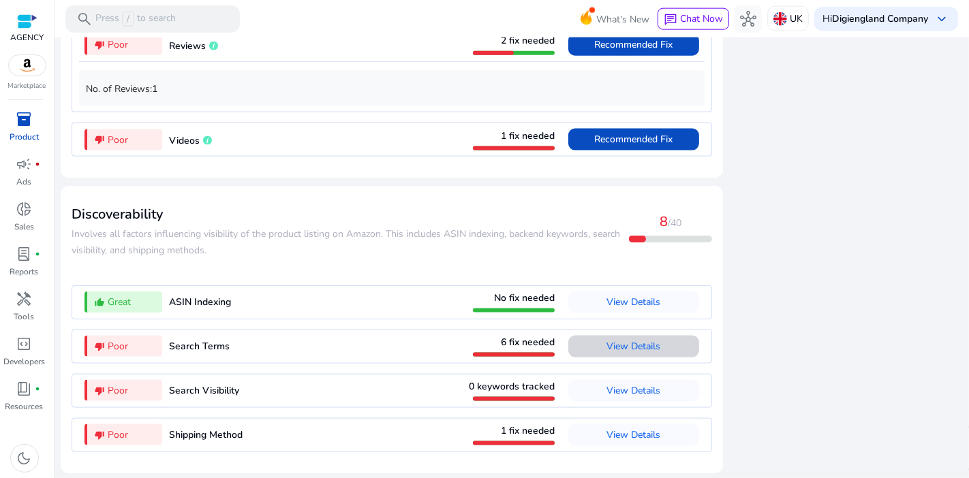
click at [640, 344] on span "View Details" at bounding box center [634, 346] width 54 height 13
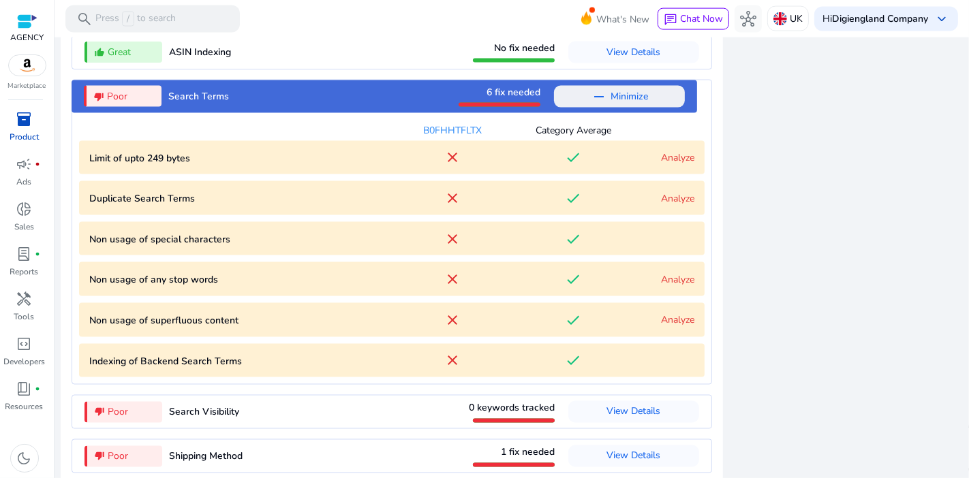
scroll to position [1831, 0]
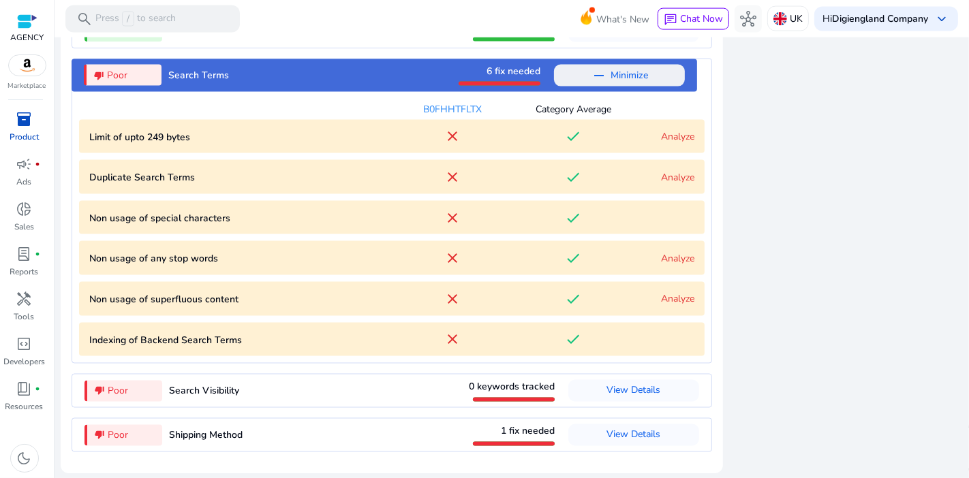
click at [674, 133] on link "Analyze" at bounding box center [677, 136] width 33 height 13
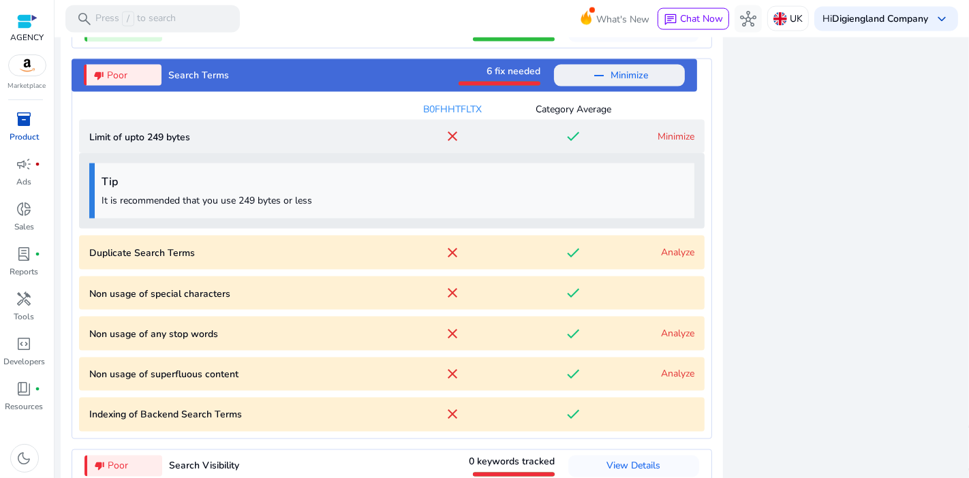
scroll to position [1907, 0]
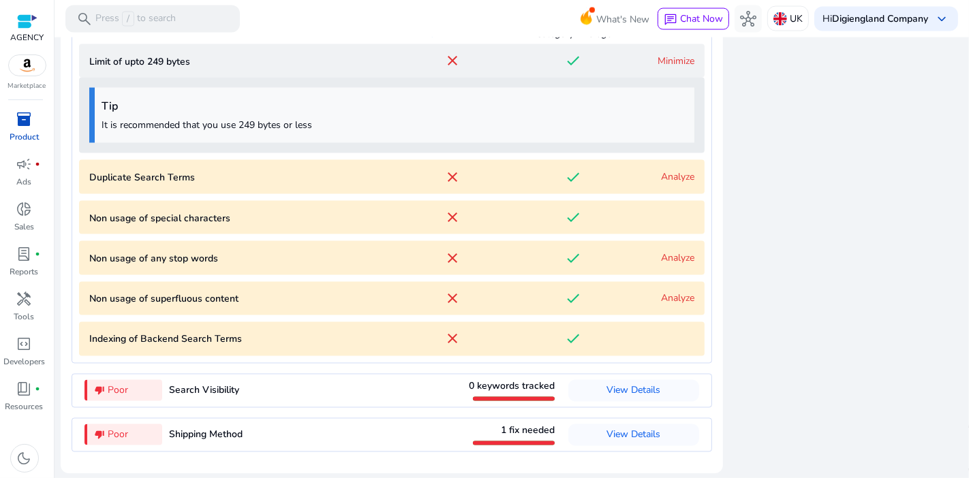
click at [662, 67] on div "Minimize" at bounding box center [664, 61] width 61 height 14
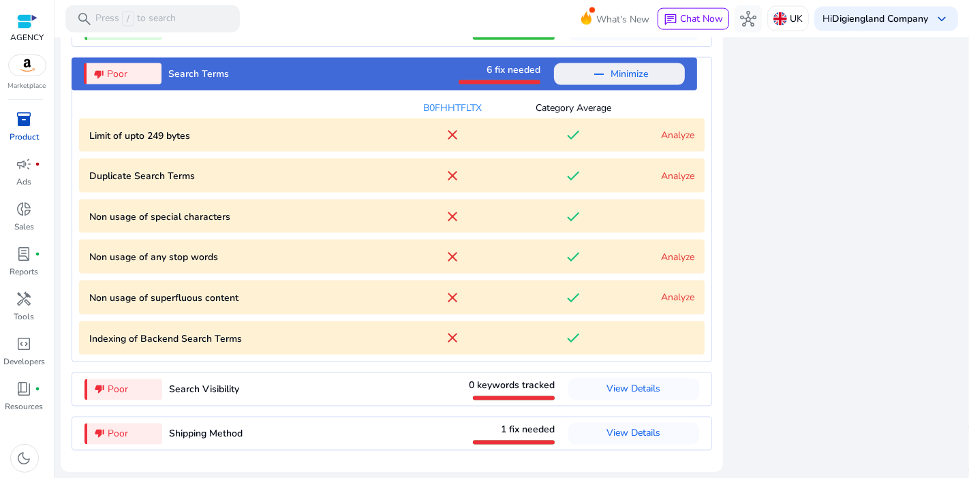
scroll to position [1831, 0]
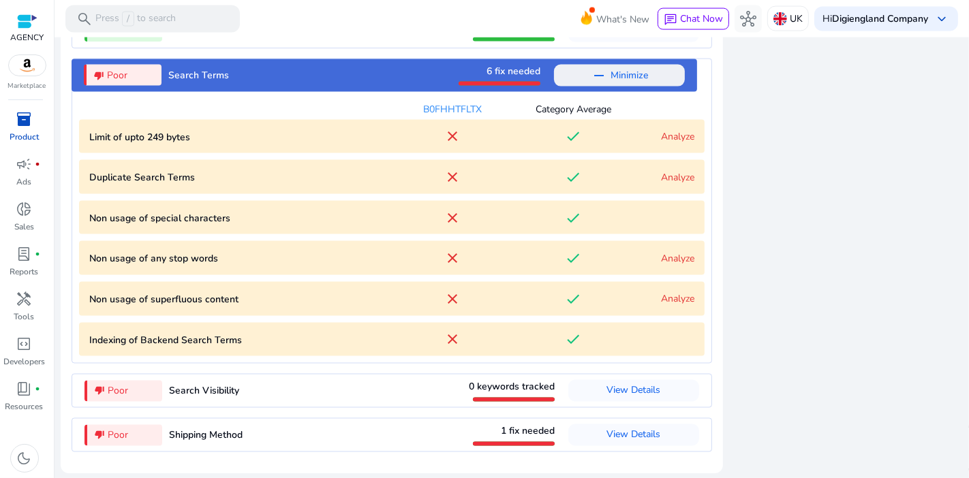
click at [594, 337] on div "done" at bounding box center [573, 339] width 121 height 16
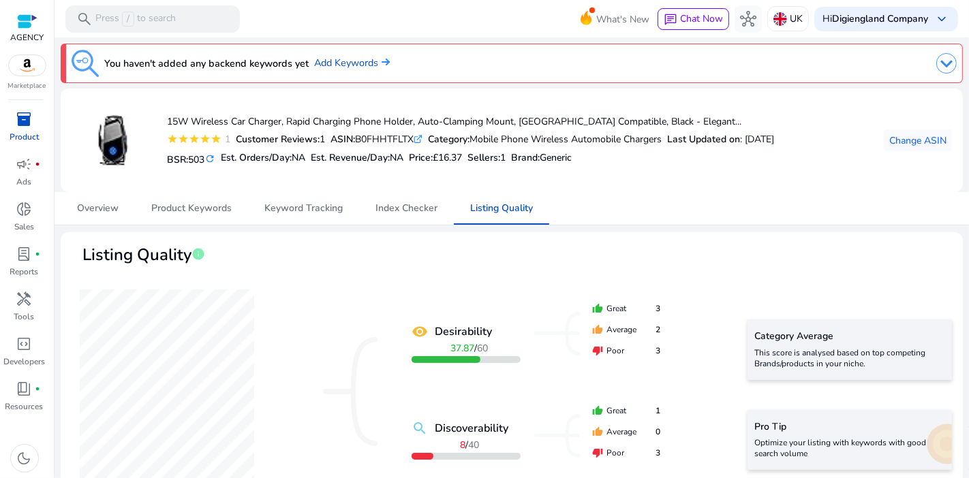
scroll to position [1907, 0]
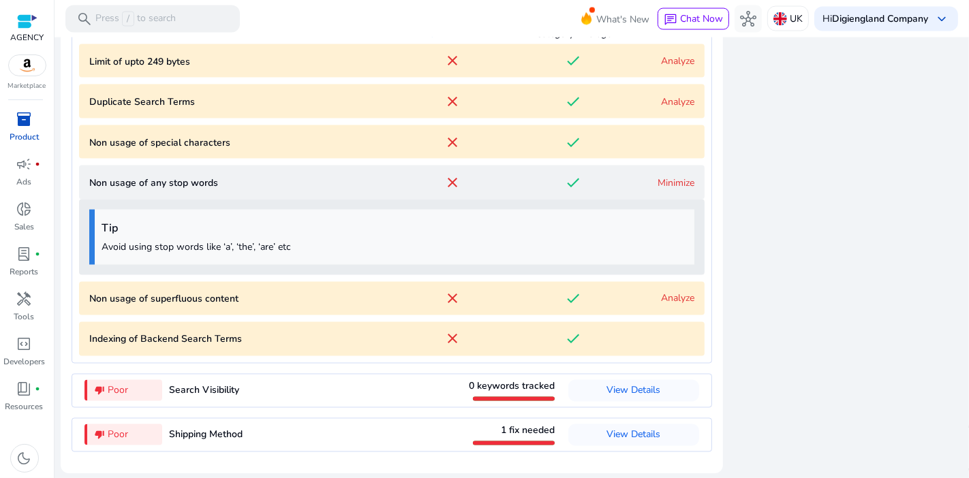
click at [319, 188] on p "Non usage of any stop words" at bounding box center [240, 183] width 302 height 14
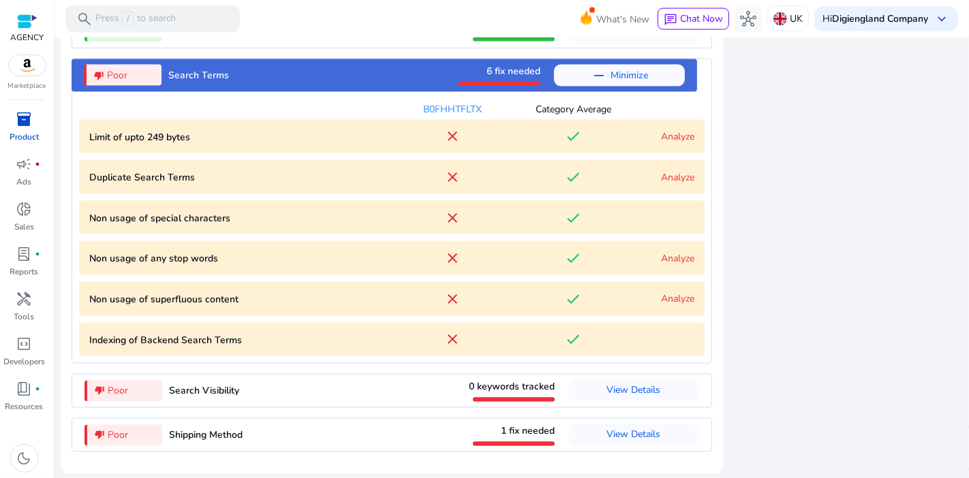
click at [610, 81] on span "Minimize" at bounding box center [628, 76] width 37 height 22
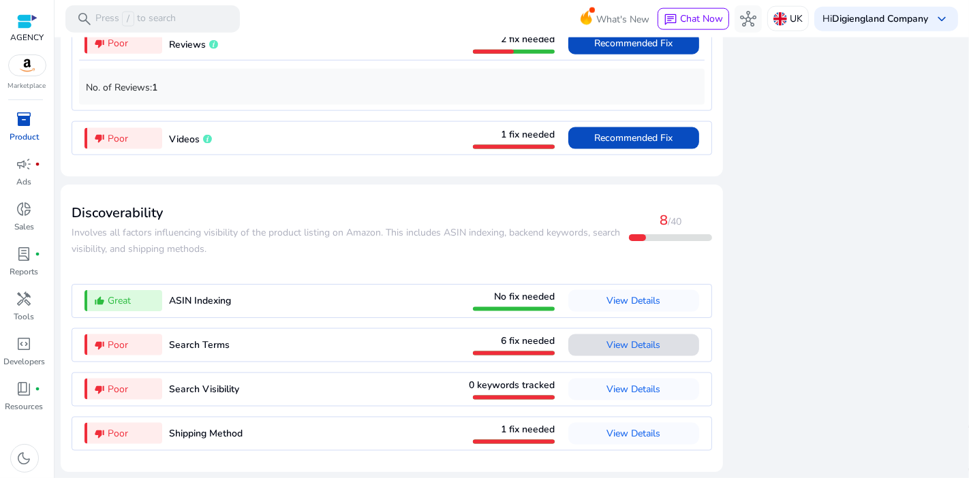
scroll to position [1560, 0]
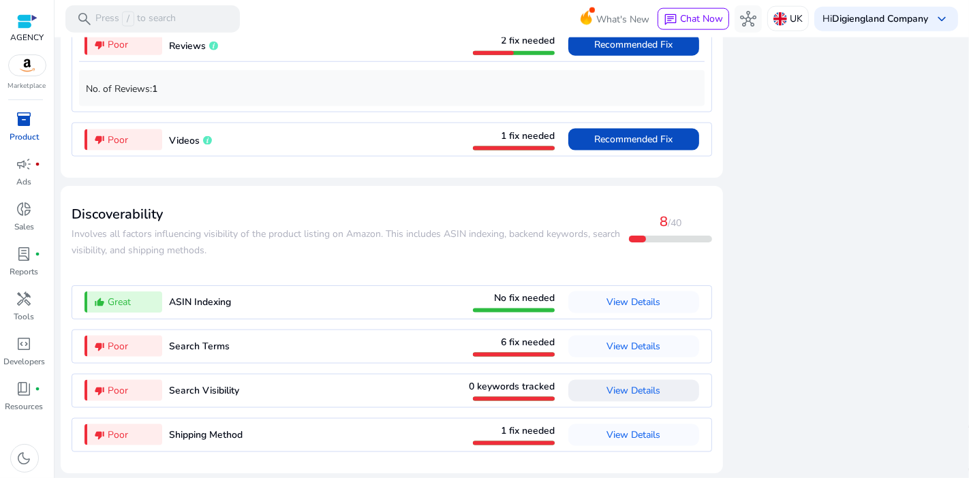
click at [636, 386] on span "View Details" at bounding box center [634, 390] width 54 height 13
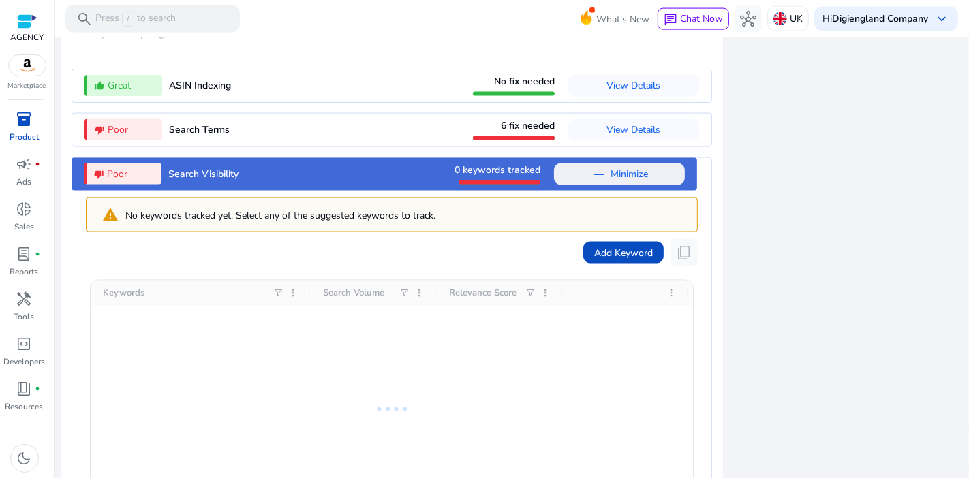
scroll to position [1763, 0]
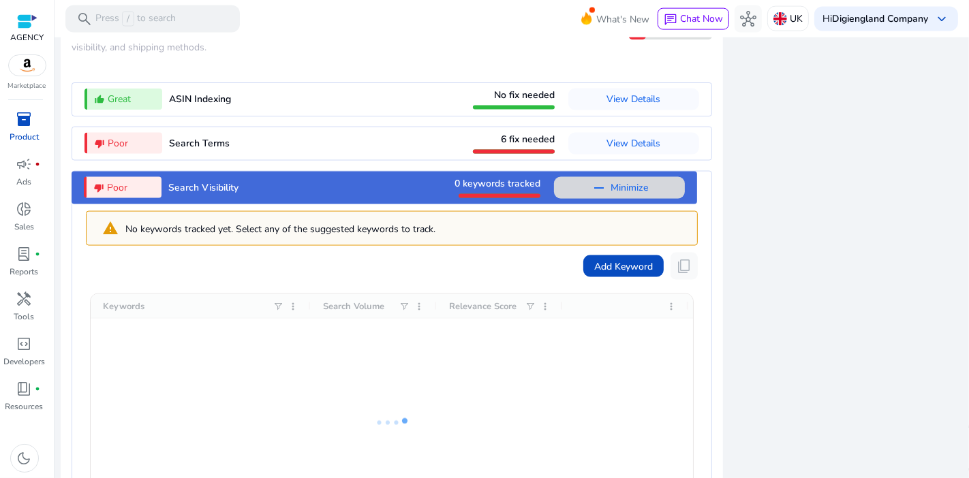
click at [611, 189] on span "Minimize" at bounding box center [628, 188] width 37 height 22
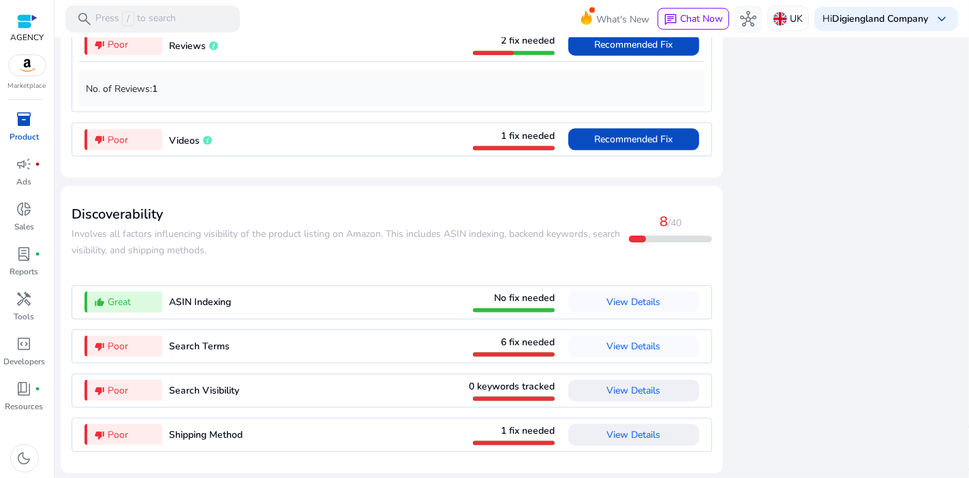
click at [651, 429] on span "View Details" at bounding box center [634, 434] width 54 height 13
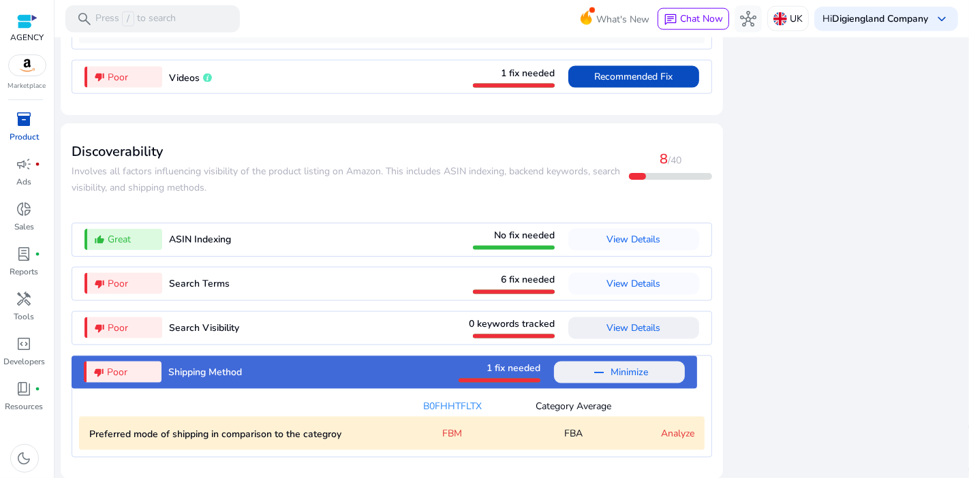
scroll to position [1628, 0]
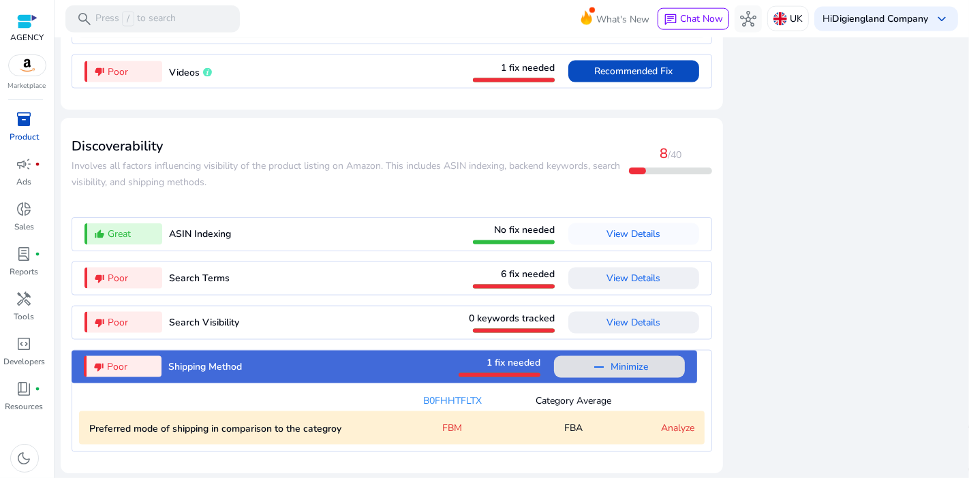
click at [631, 362] on span "Minimize" at bounding box center [628, 367] width 37 height 22
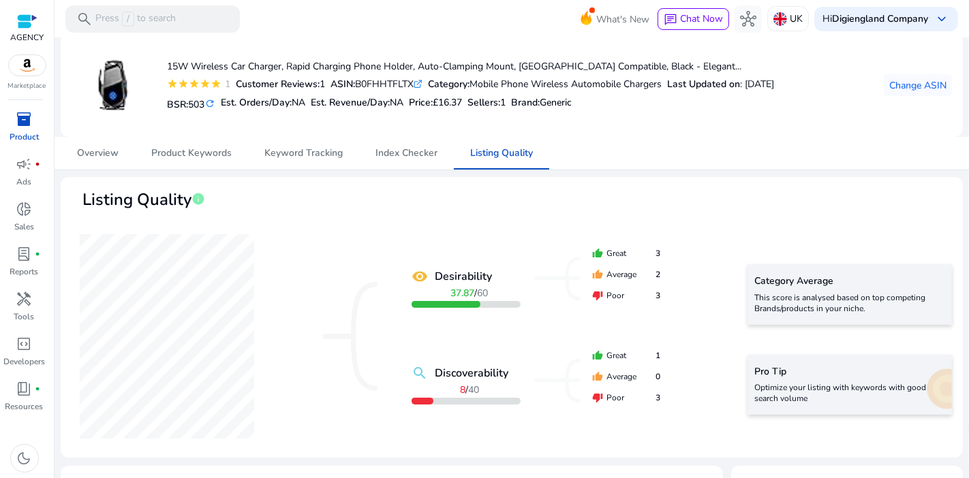
scroll to position [0, 0]
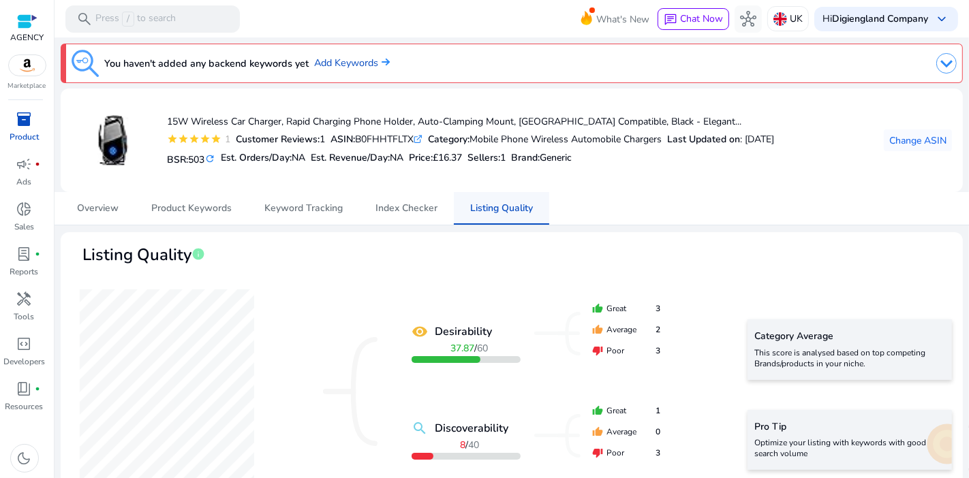
click at [506, 206] on span "Listing Quality" at bounding box center [501, 209] width 63 height 10
click at [455, 163] on span "£16.37" at bounding box center [447, 157] width 29 height 13
